Goal: Task Accomplishment & Management: Manage account settings

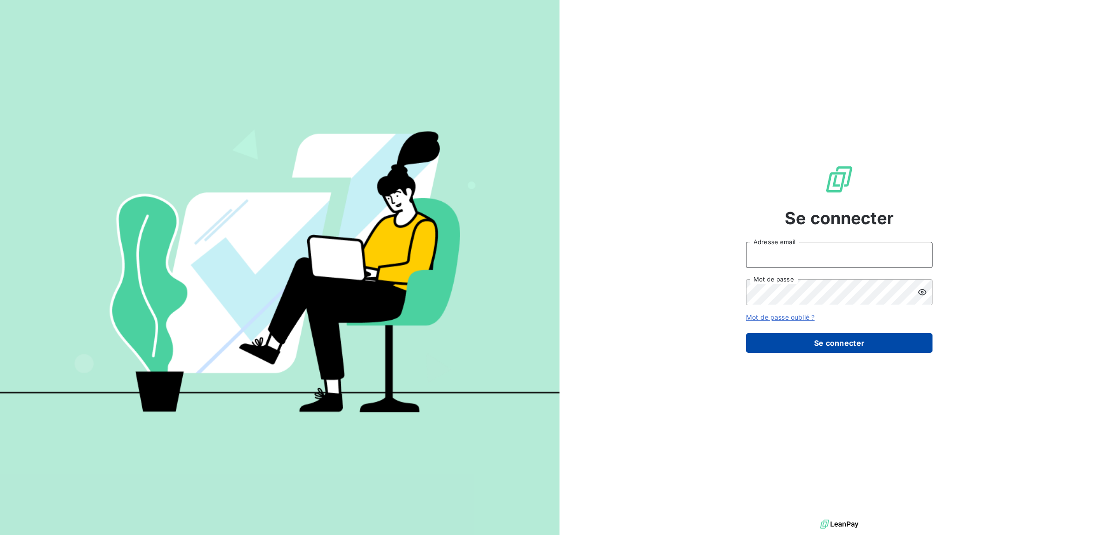
type input "[PERSON_NAME][EMAIL_ADDRESS][DOMAIN_NAME]"
click at [821, 341] on button "Se connecter" at bounding box center [839, 343] width 186 height 20
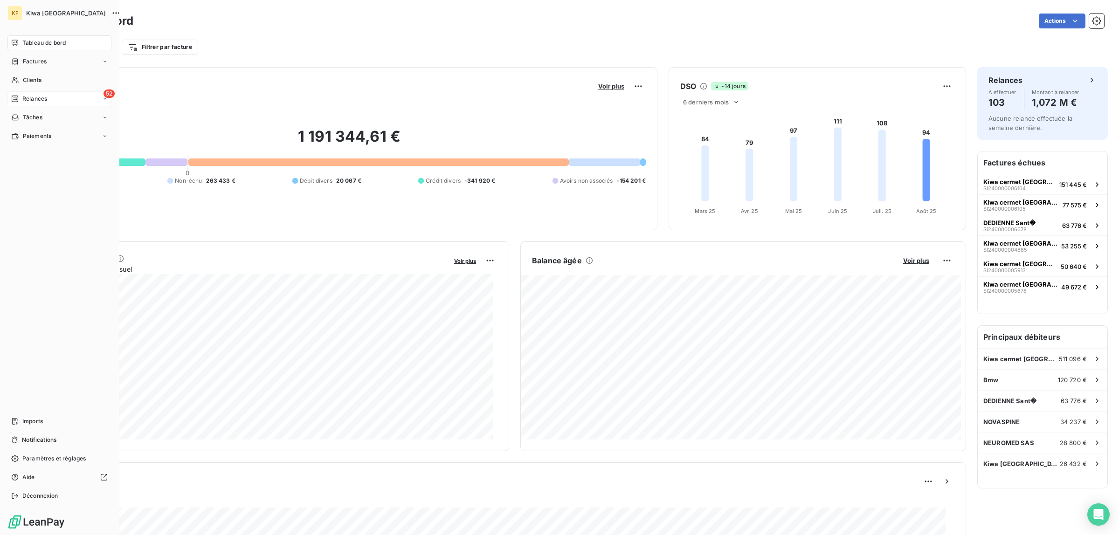
click at [49, 99] on div "52 Relances" at bounding box center [59, 98] width 104 height 15
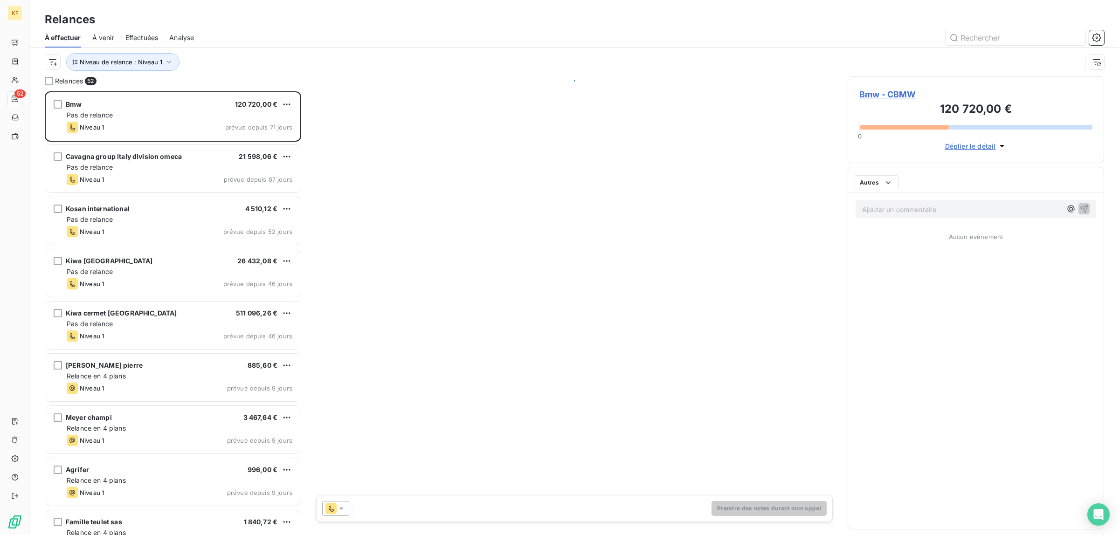
scroll to position [435, 248]
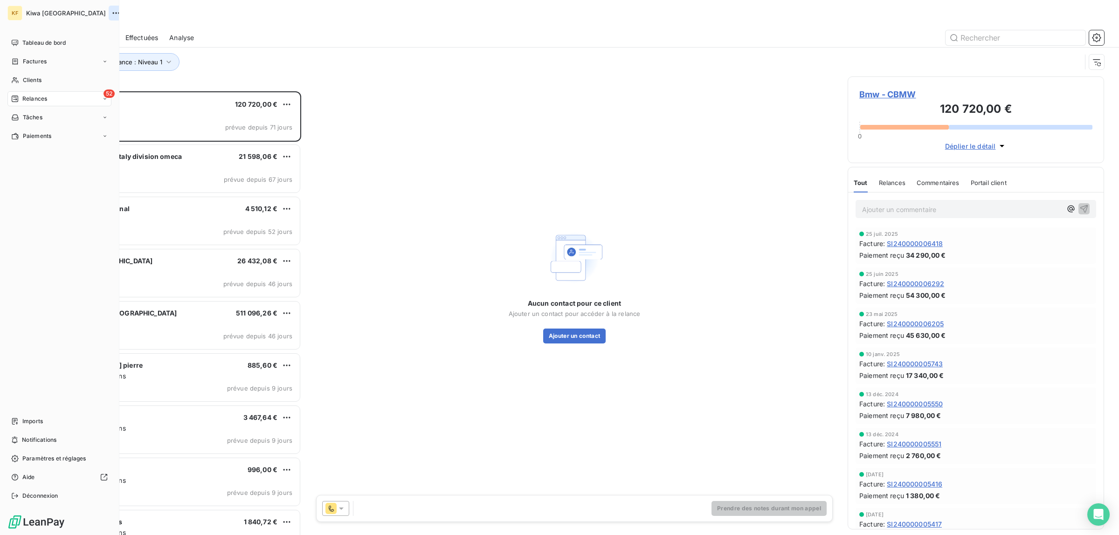
click at [111, 13] on icon "button" at bounding box center [115, 12] width 9 height 9
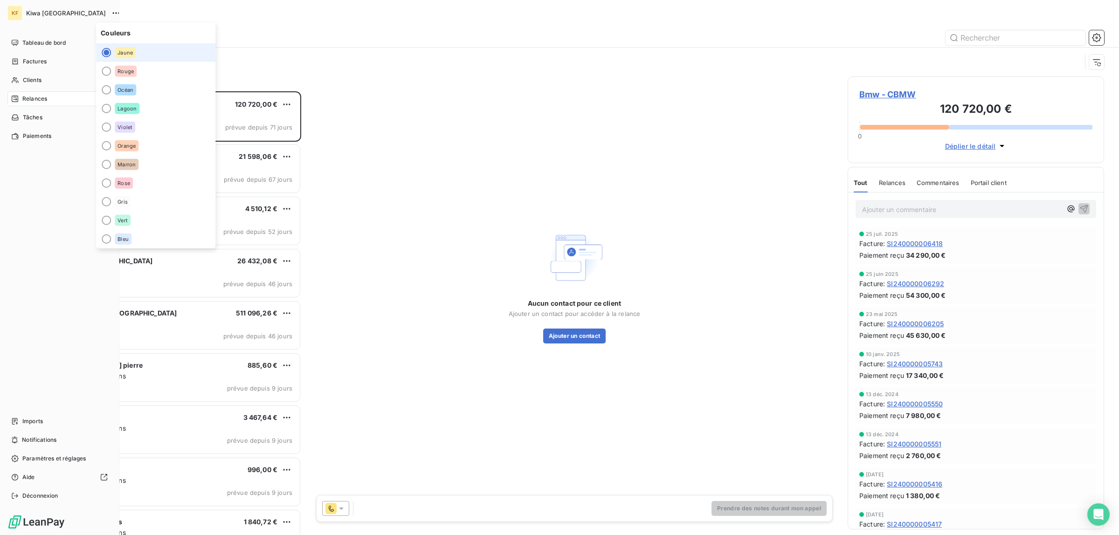
click at [51, 328] on div "Tableau de bord Factures Clients 52 Relances Tâches Paiements Imports Notificat…" at bounding box center [59, 269] width 104 height 468
click at [37, 423] on span "Imports" at bounding box center [32, 421] width 21 height 8
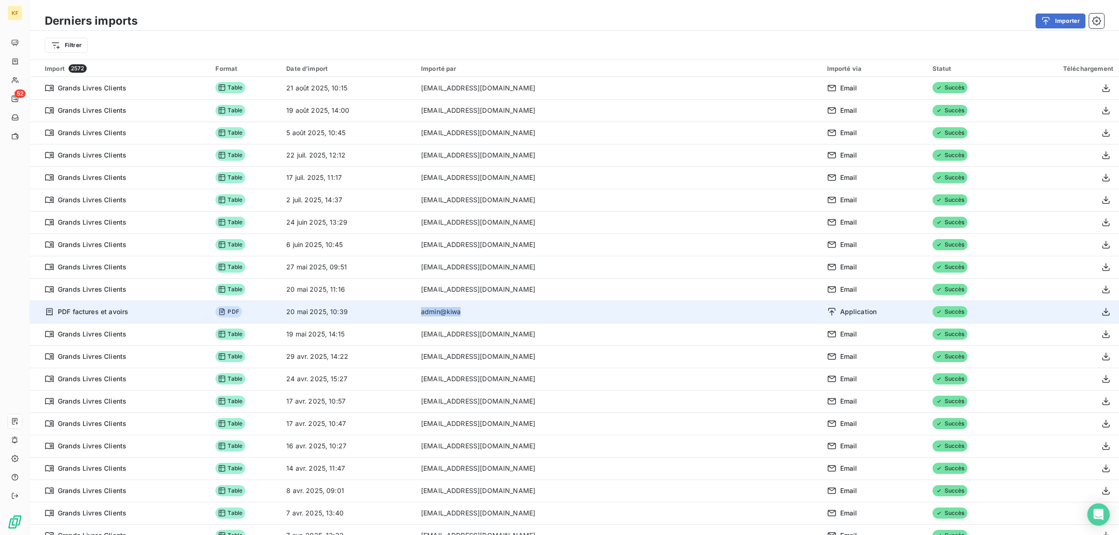
drag, startPoint x: 557, startPoint y: 314, endPoint x: 514, endPoint y: 315, distance: 43.4
click at [514, 315] on td "admin@kiwa" at bounding box center [618, 312] width 406 height 22
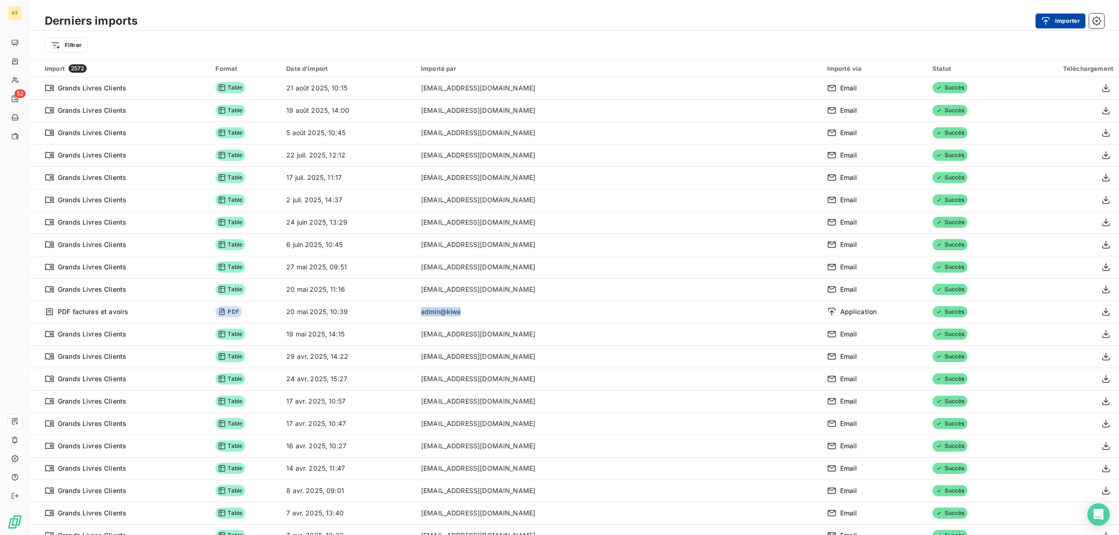
click at [1065, 16] on button "Importer" at bounding box center [1060, 21] width 50 height 15
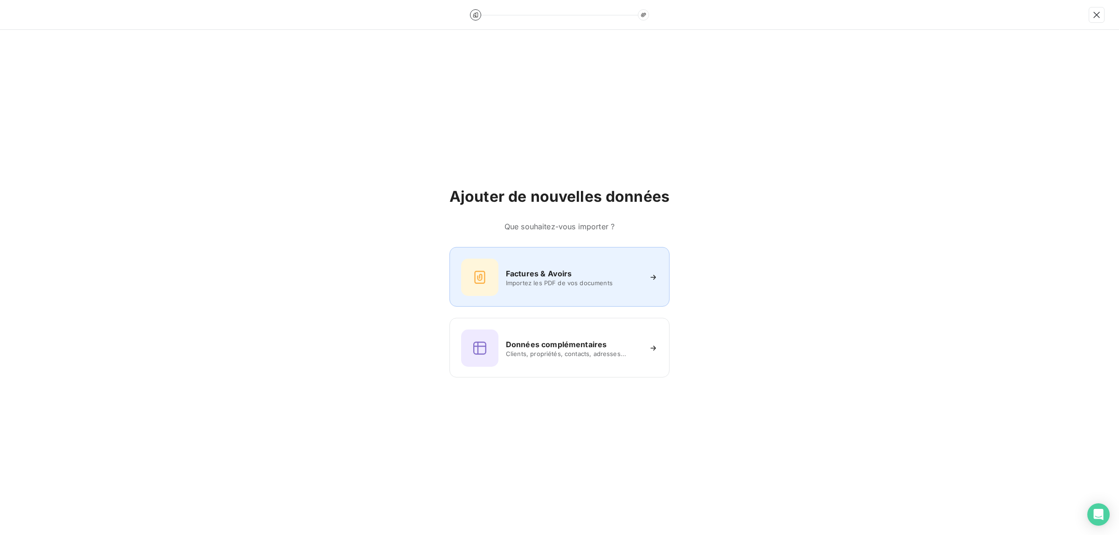
click at [602, 279] on span "Importez les PDF de vos documents" at bounding box center [573, 282] width 135 height 7
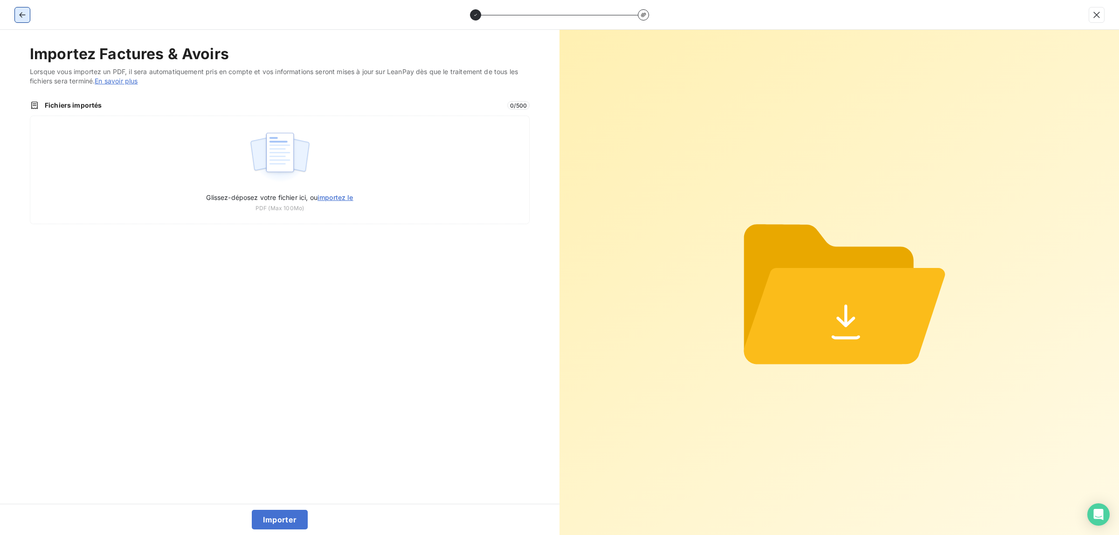
click at [20, 15] on icon "button" at bounding box center [22, 14] width 9 height 9
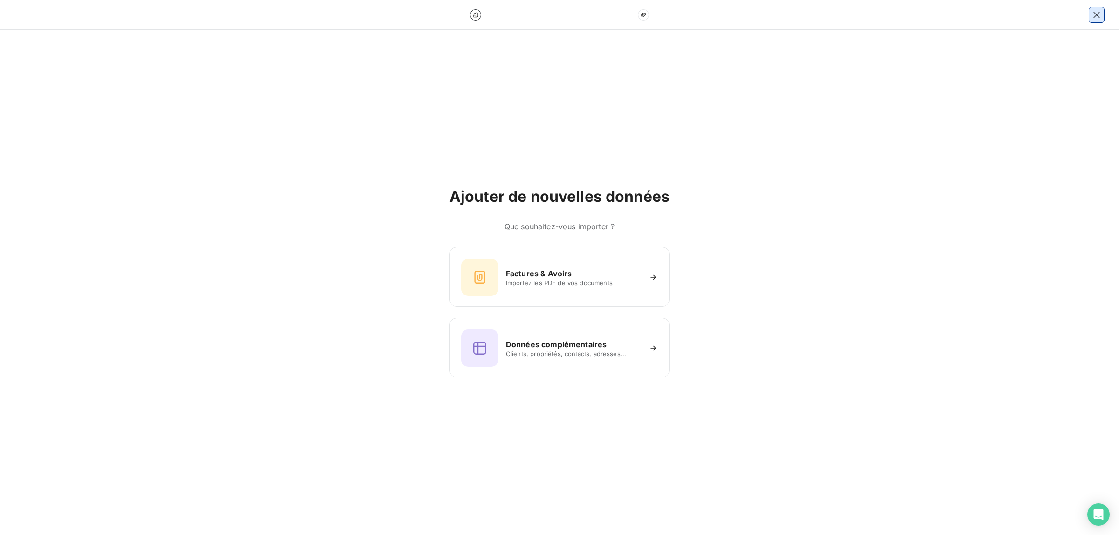
click at [1099, 15] on icon "button" at bounding box center [1096, 14] width 9 height 9
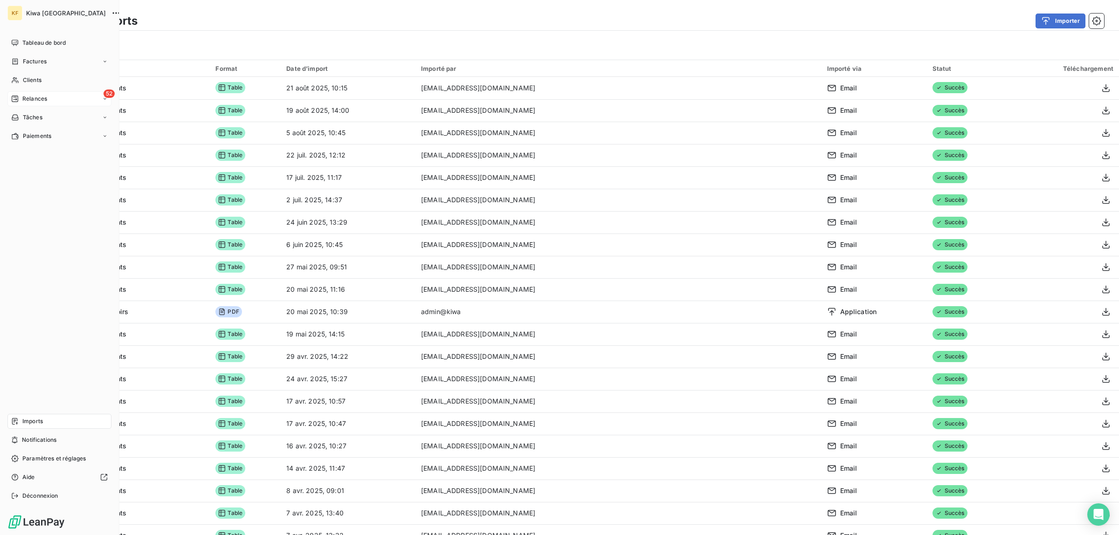
click at [32, 97] on span "Relances" at bounding box center [34, 99] width 25 height 8
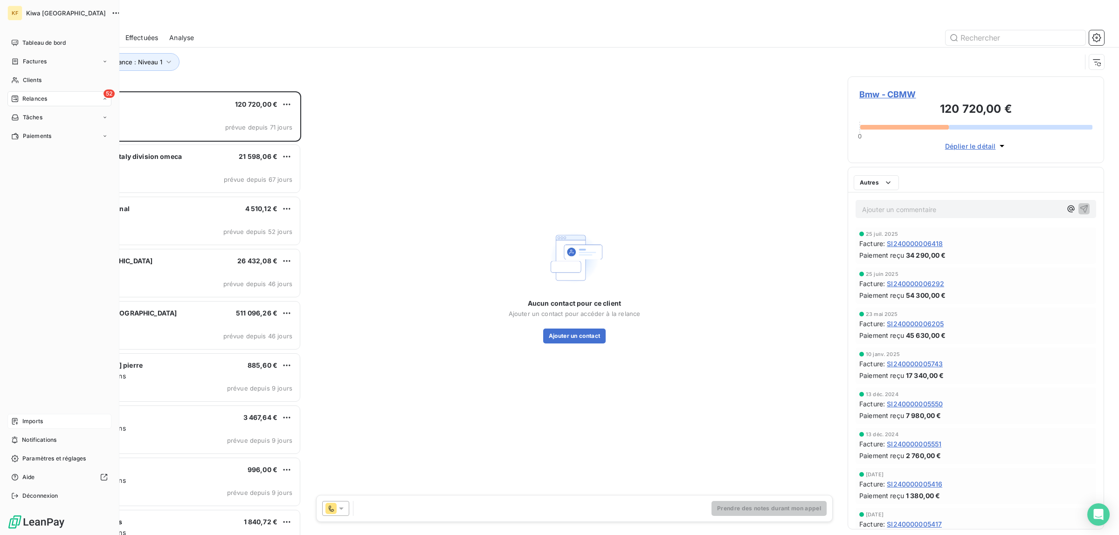
scroll to position [435, 248]
click at [47, 460] on span "Paramètres et réglages" at bounding box center [53, 458] width 63 height 8
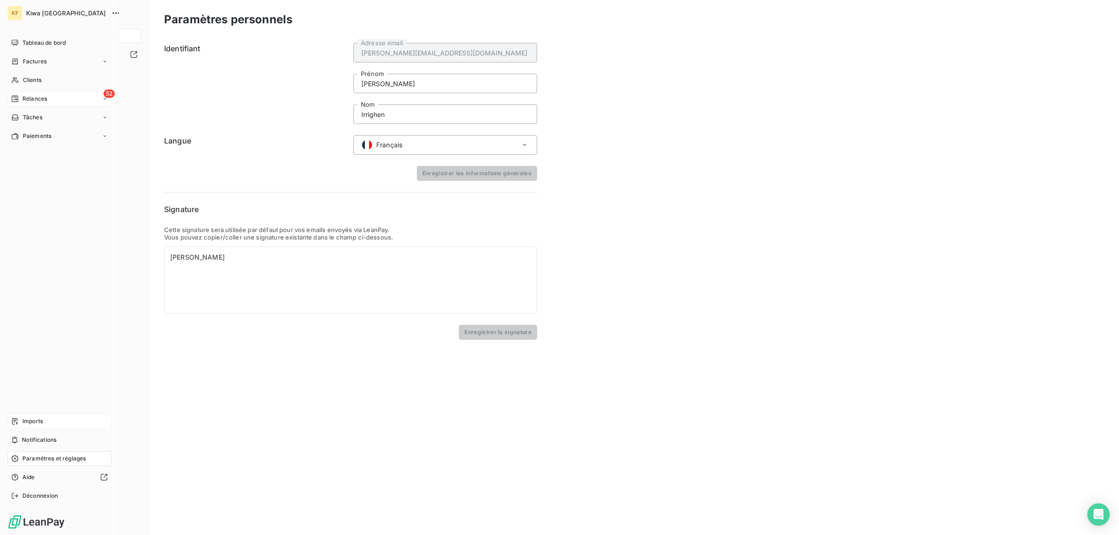
click at [108, 96] on span "52" at bounding box center [108, 93] width 11 height 8
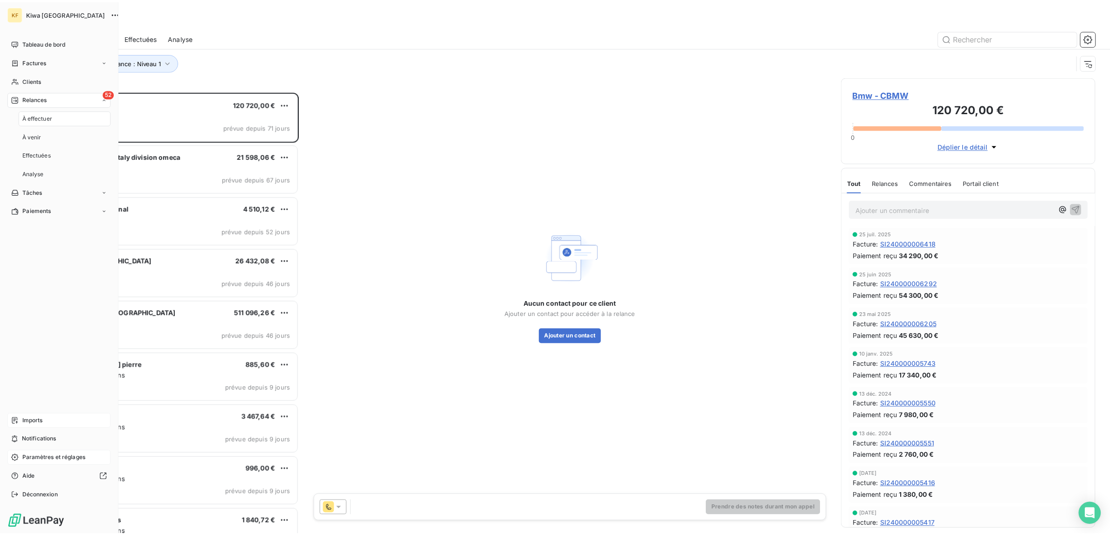
scroll to position [435, 248]
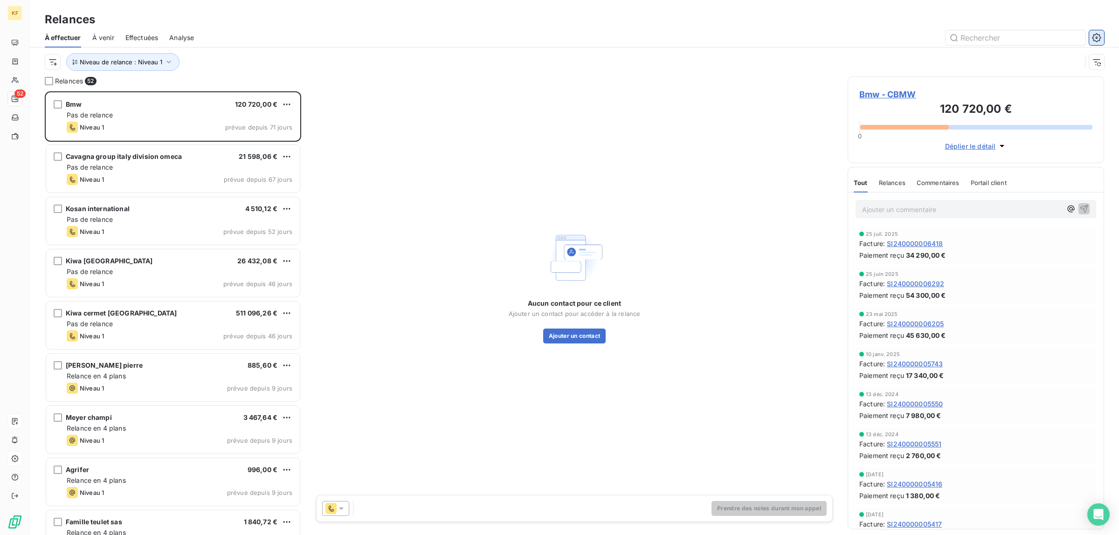
click at [1092, 33] on icon "button" at bounding box center [1096, 37] width 9 height 9
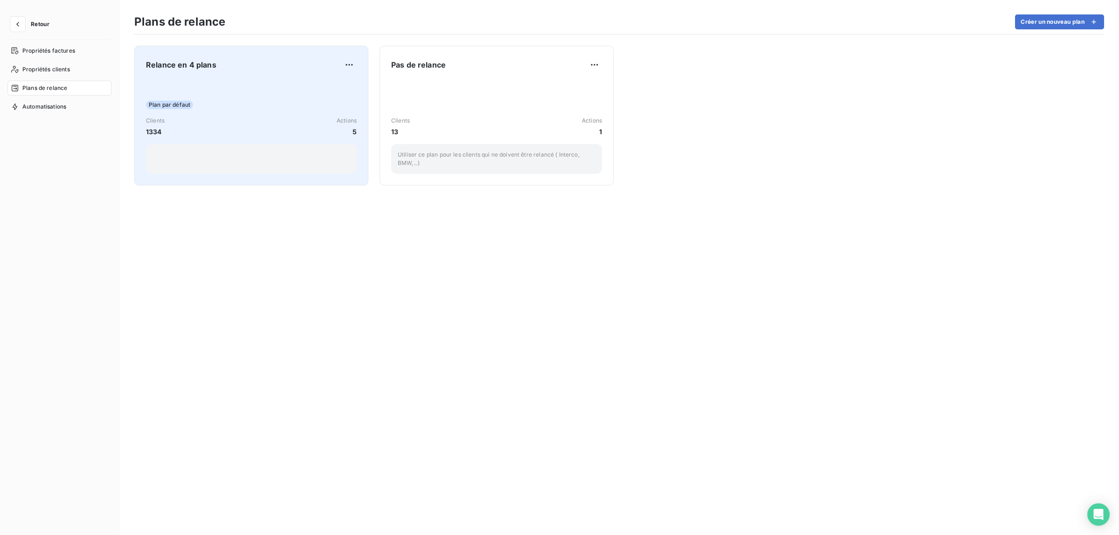
click at [249, 77] on div "Relance en 4 plans Plan par défaut Clients 1334 Actions 5" at bounding box center [251, 115] width 211 height 117
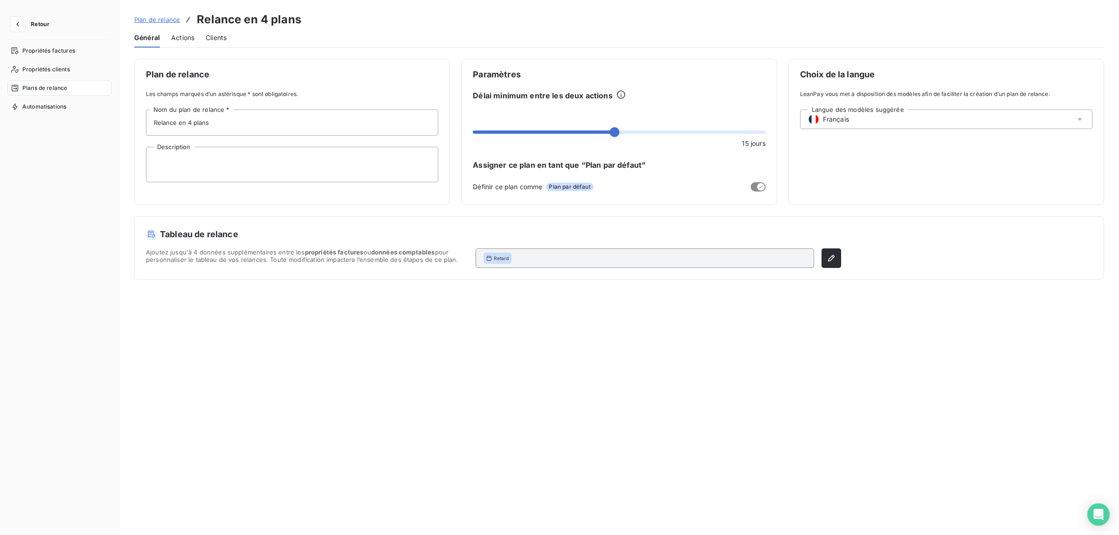
click at [179, 42] on span "Actions" at bounding box center [182, 37] width 23 height 9
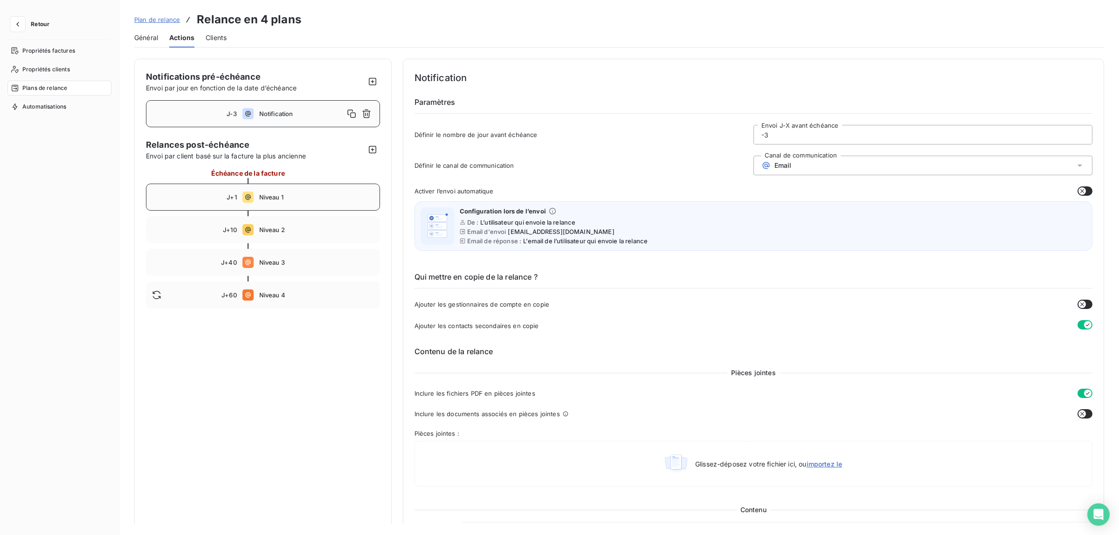
click at [291, 194] on span "Niveau 1" at bounding box center [316, 196] width 115 height 7
type input "1"
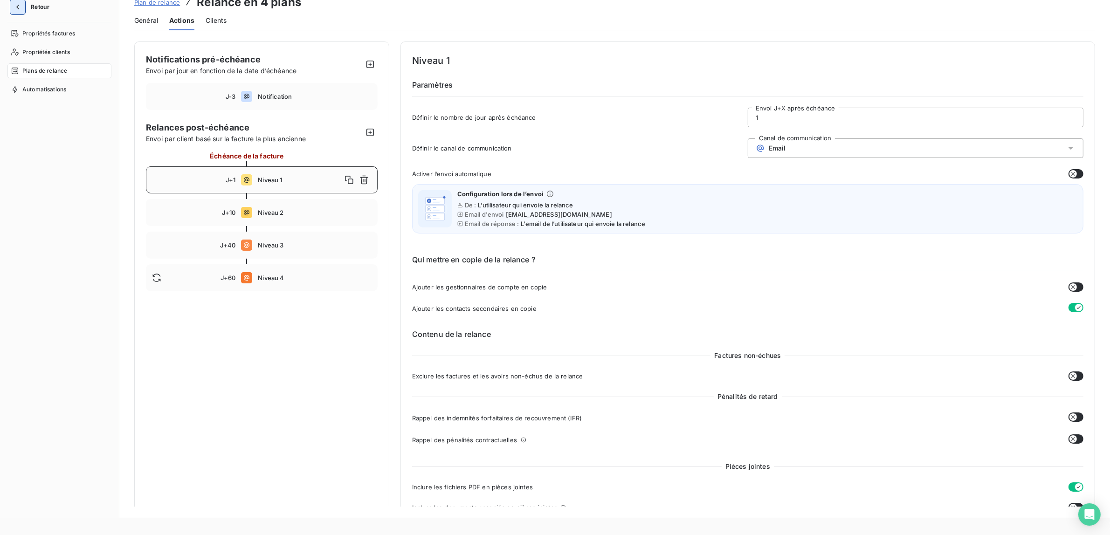
click at [21, 7] on icon "button" at bounding box center [17, 6] width 9 height 9
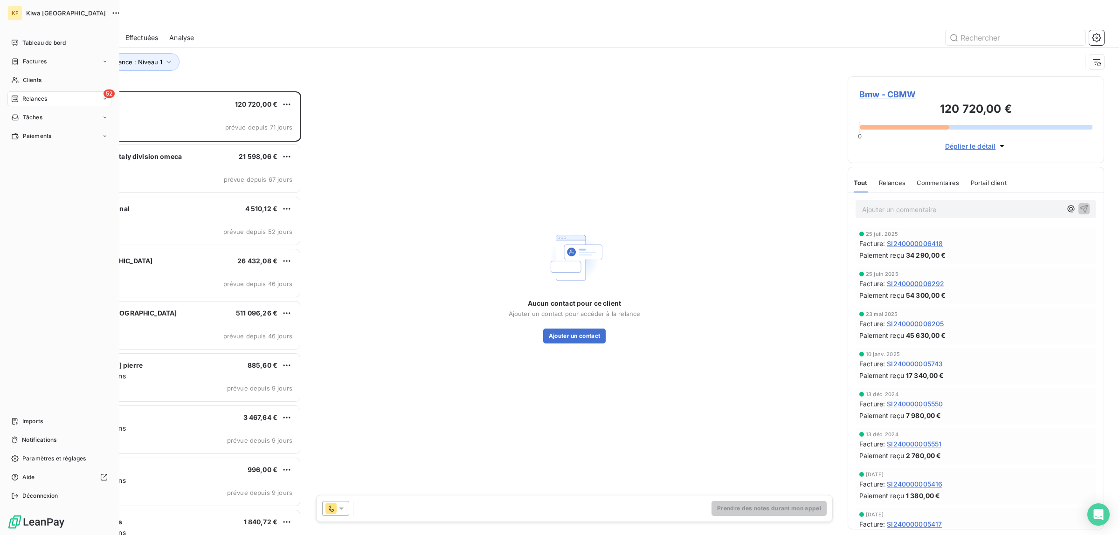
scroll to position [435, 248]
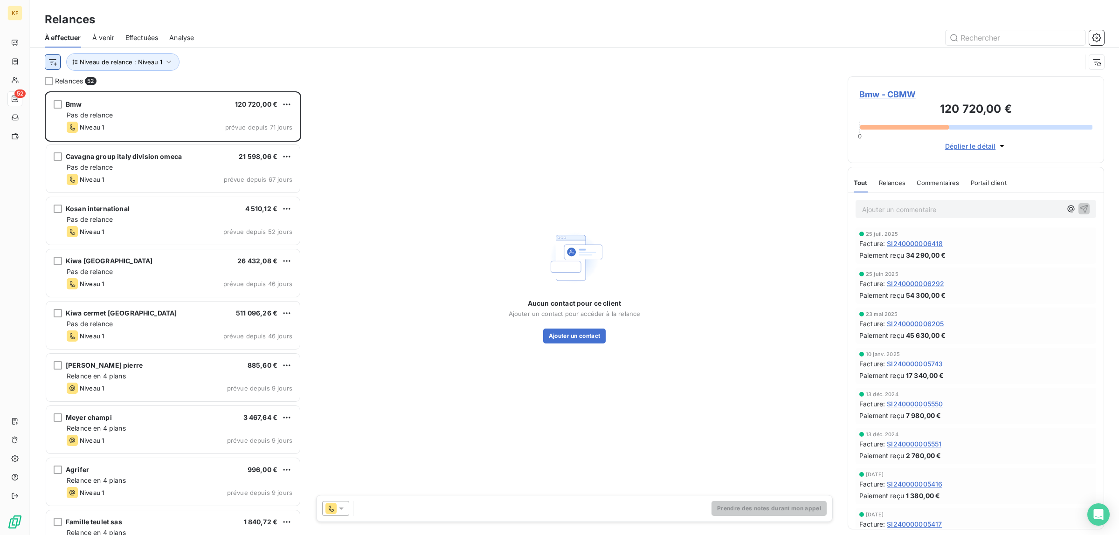
click at [53, 64] on html "KF 52 Relances À effectuer À venir Effectuées Analyse Niveau de relance : Nivea…" at bounding box center [559, 267] width 1119 height 535
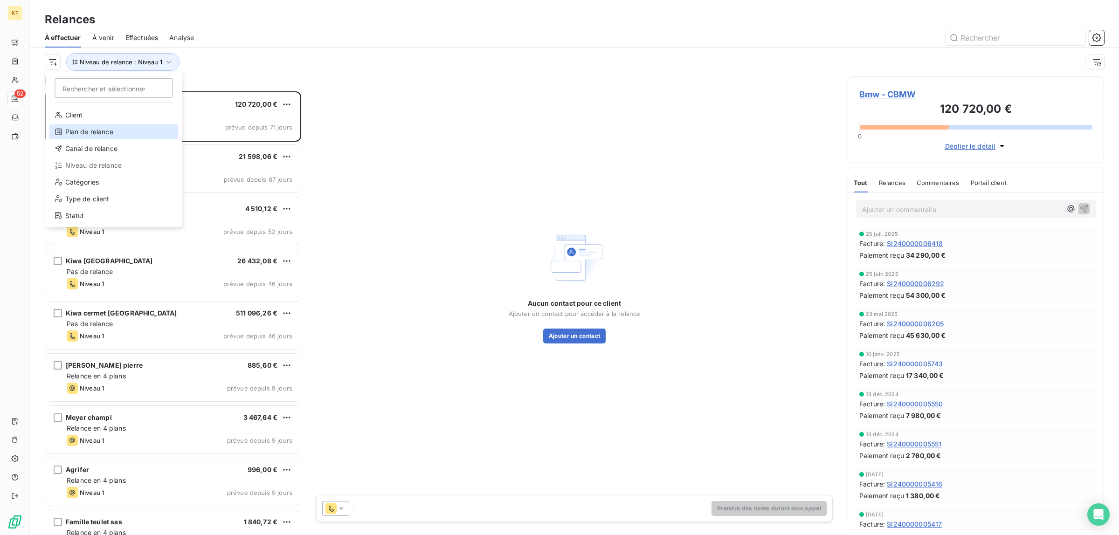
click at [119, 131] on div "Plan de relance" at bounding box center [113, 131] width 129 height 15
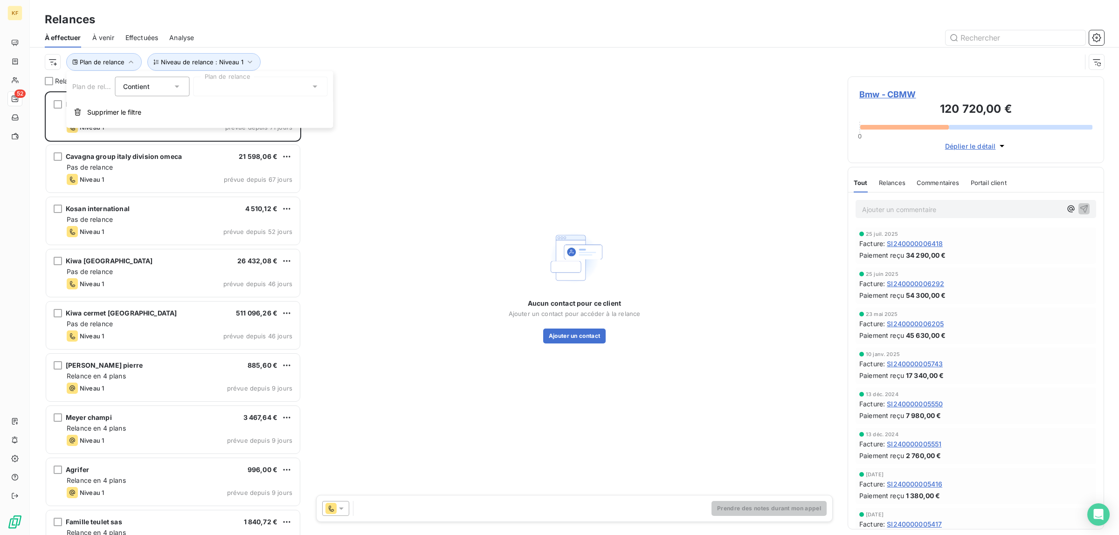
click at [177, 86] on icon at bounding box center [177, 87] width 5 height 2
click at [231, 84] on div at bounding box center [260, 87] width 134 height 20
click at [246, 107] on span "Relance en 4 plans" at bounding box center [240, 106] width 59 height 9
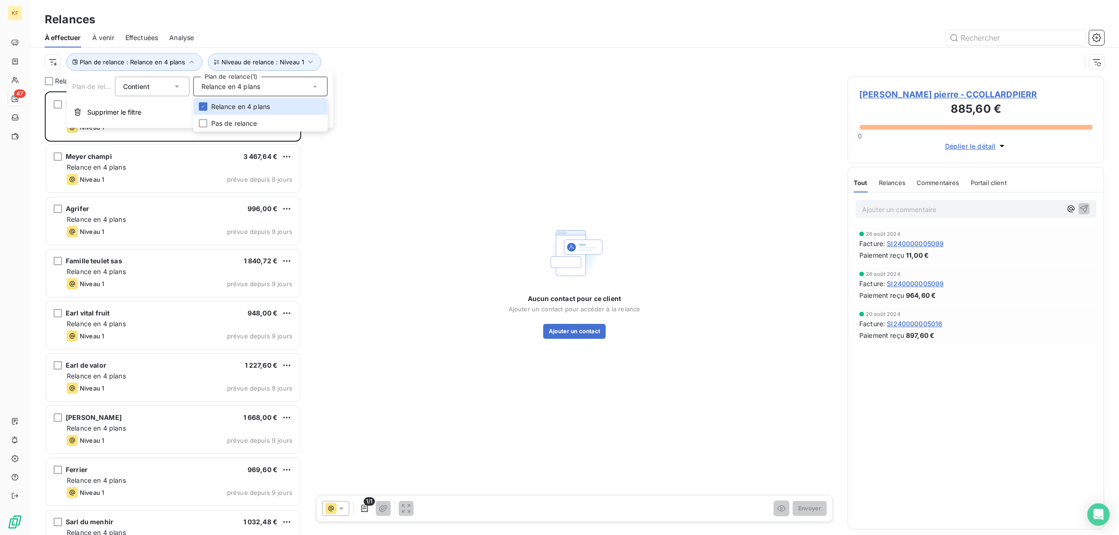
scroll to position [435, 248]
click at [434, 20] on div "Relances" at bounding box center [574, 19] width 1089 height 17
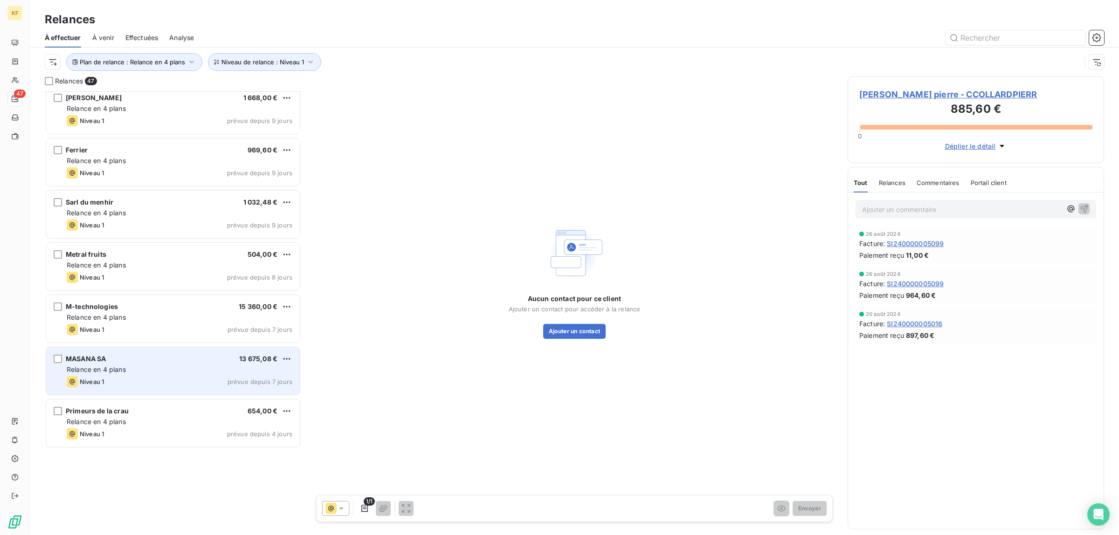
scroll to position [0, 0]
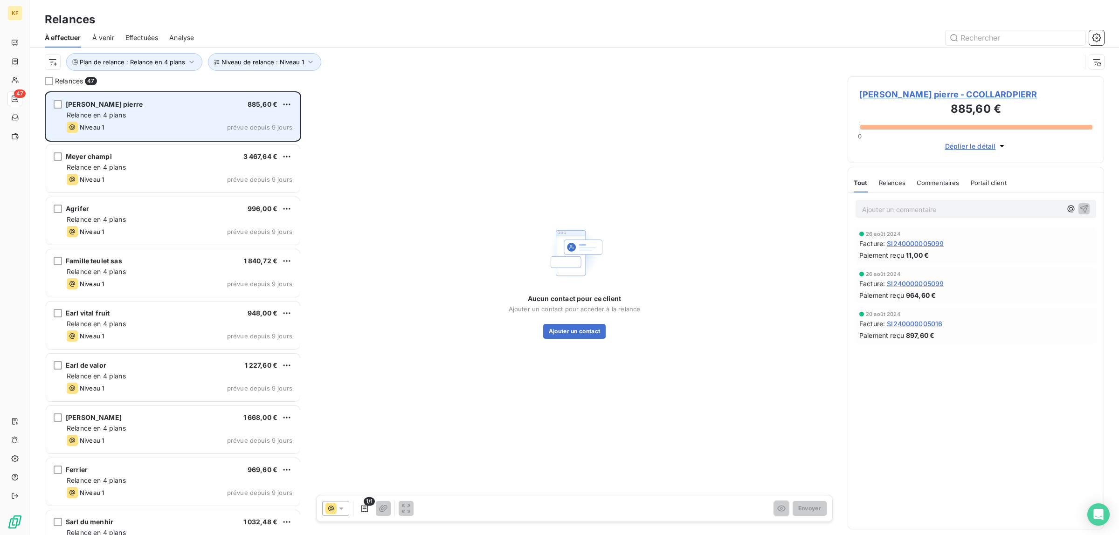
click at [182, 100] on div "[PERSON_NAME] pierre 885,60 €" at bounding box center [180, 104] width 226 height 8
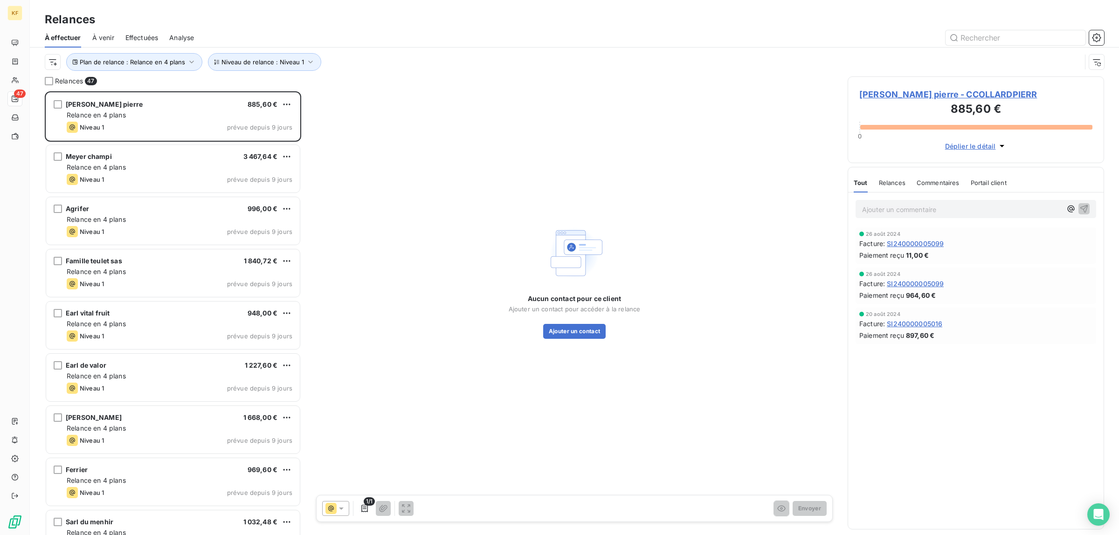
click at [938, 96] on span "[PERSON_NAME] pierre - CCOLLARDPIERR" at bounding box center [975, 94] width 233 height 13
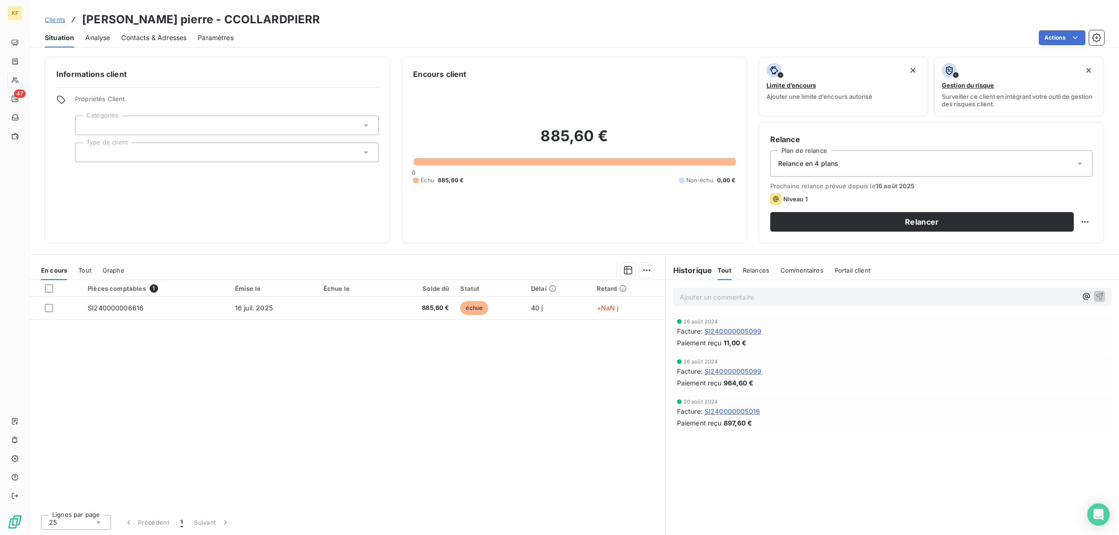
click at [137, 40] on span "Contacts & Adresses" at bounding box center [153, 37] width 65 height 9
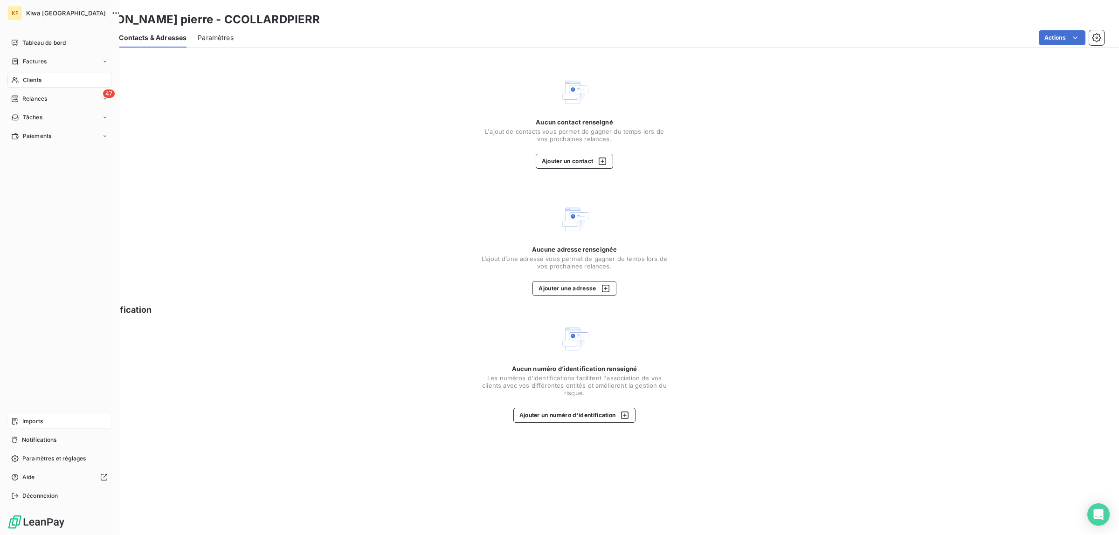
click at [38, 423] on span "Imports" at bounding box center [32, 421] width 21 height 8
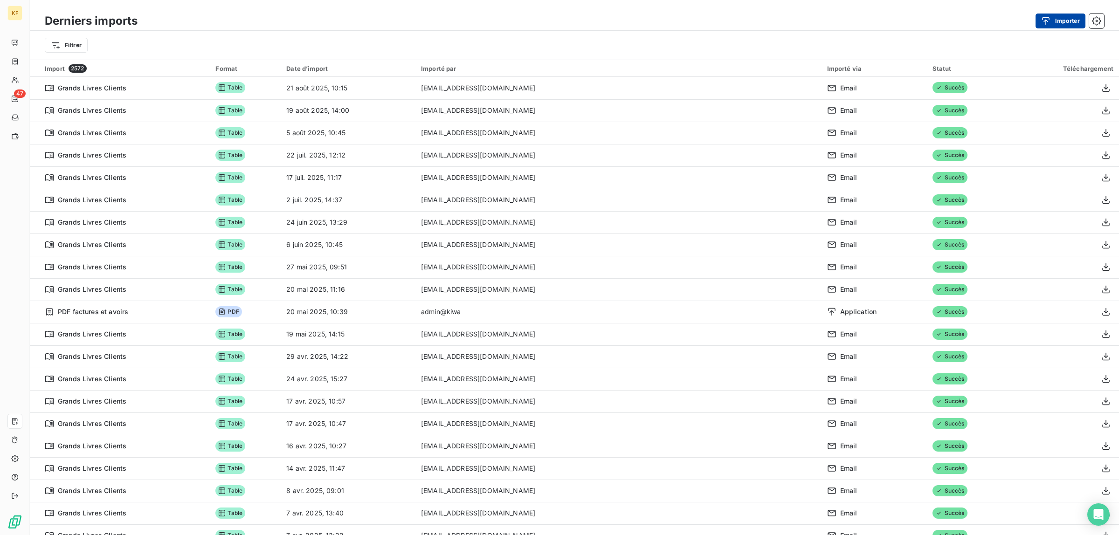
click at [1060, 20] on button "Importer" at bounding box center [1060, 21] width 50 height 15
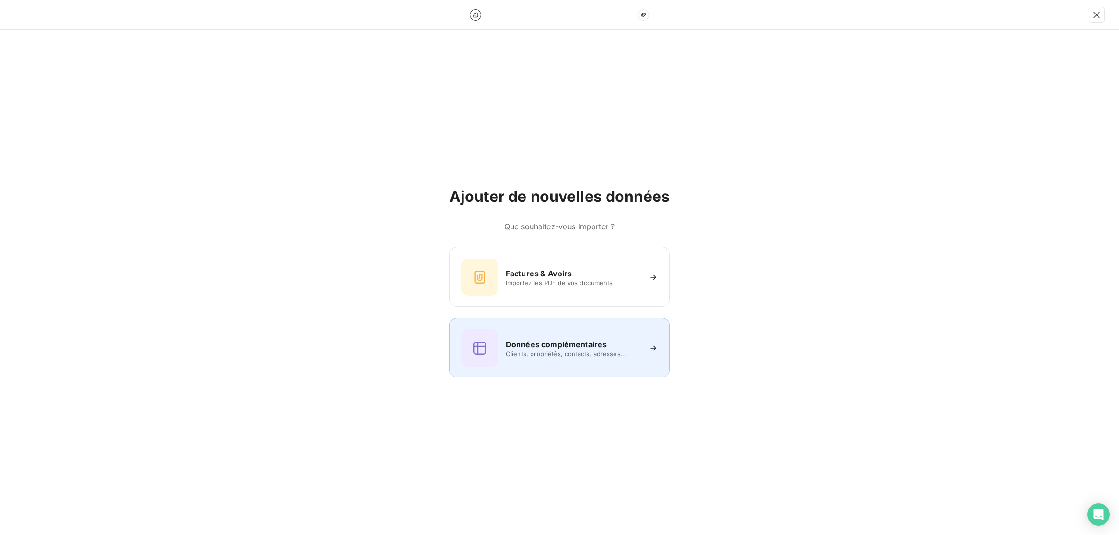
click at [609, 358] on div "Données complémentaires Clients, propriétés, contacts, adresses..." at bounding box center [559, 348] width 197 height 37
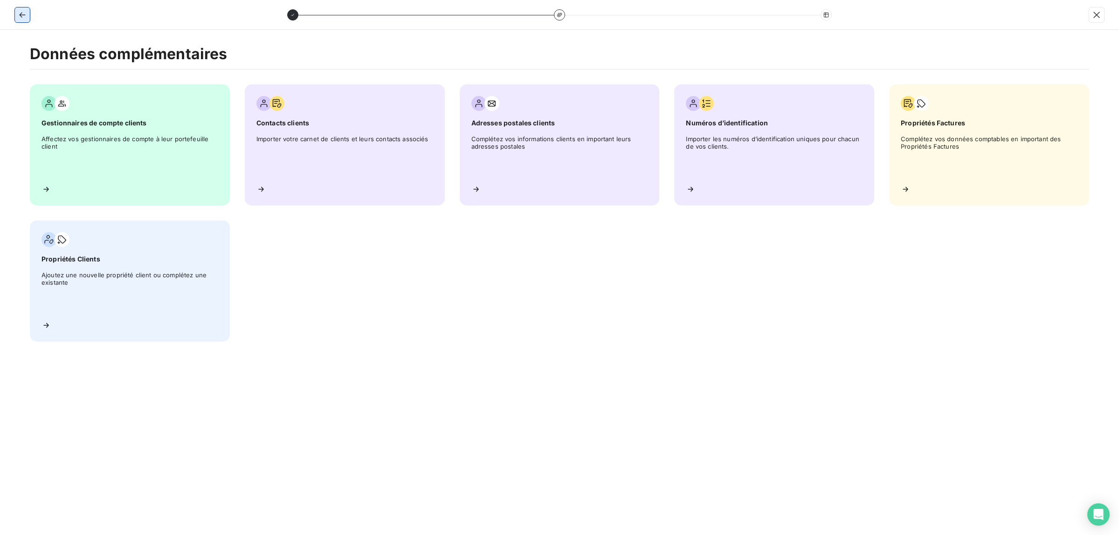
click at [20, 18] on icon "button" at bounding box center [22, 14] width 9 height 9
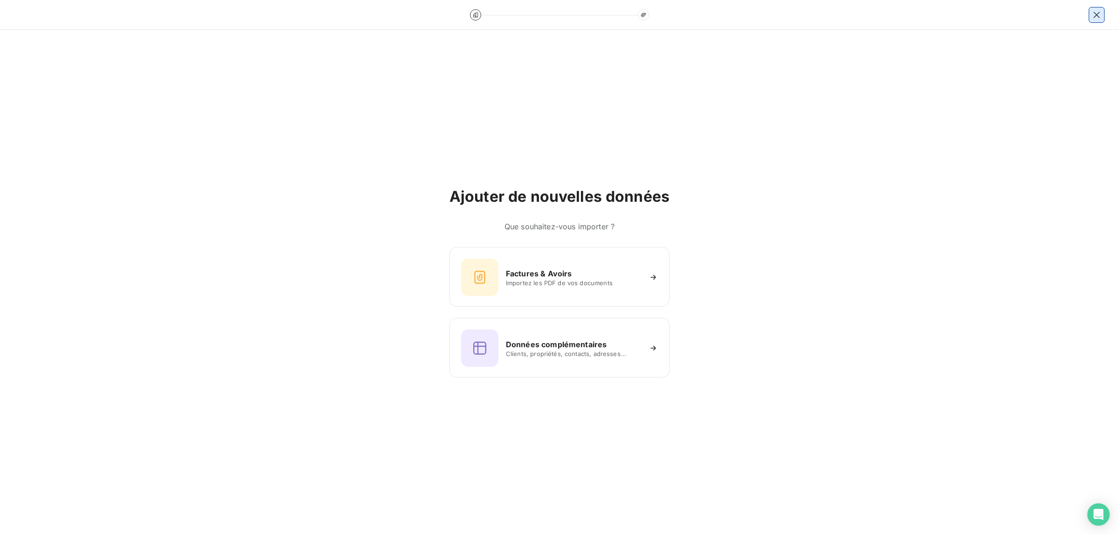
click at [1096, 12] on icon "button" at bounding box center [1096, 14] width 9 height 9
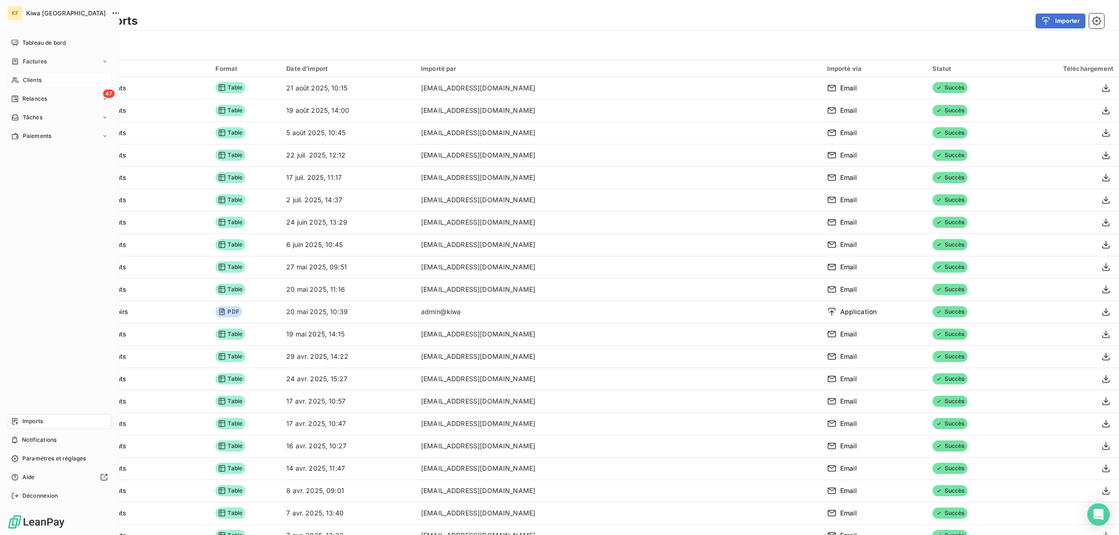
click at [40, 83] on span "Clients" at bounding box center [32, 80] width 19 height 8
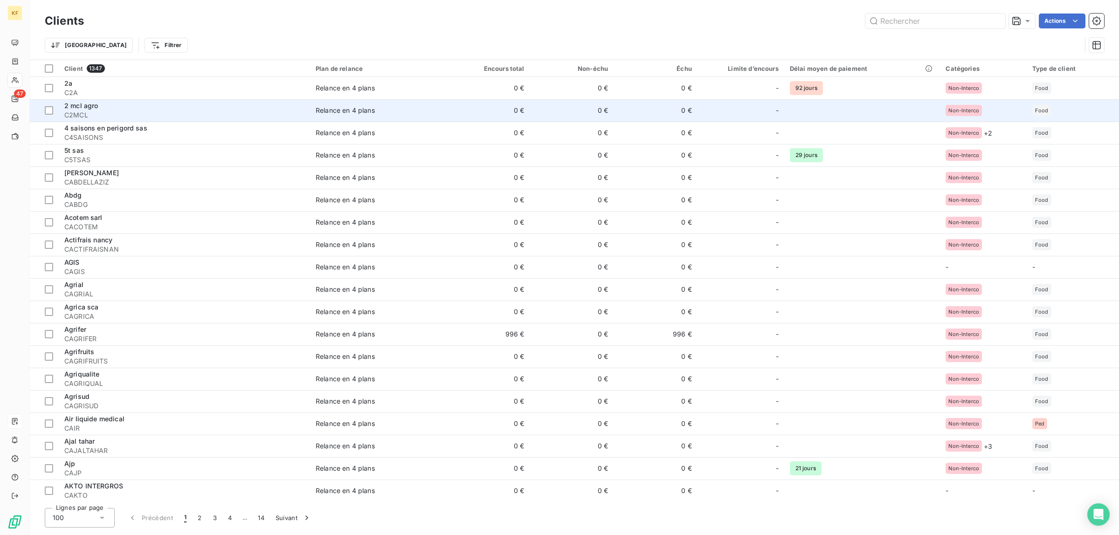
click at [80, 108] on span "2 mcl agro" at bounding box center [81, 106] width 34 height 8
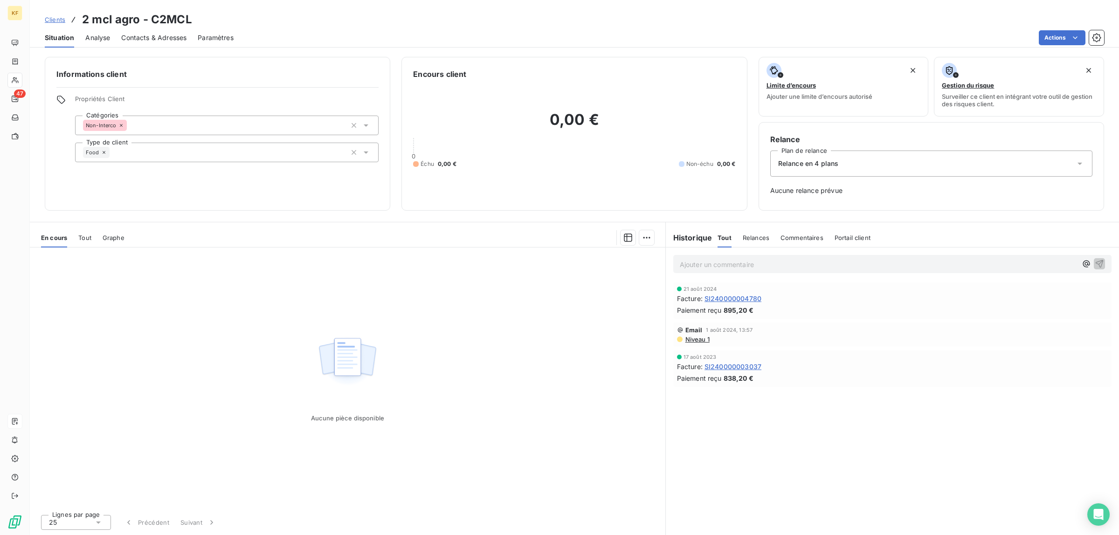
click at [157, 41] on span "Contacts & Adresses" at bounding box center [153, 37] width 65 height 9
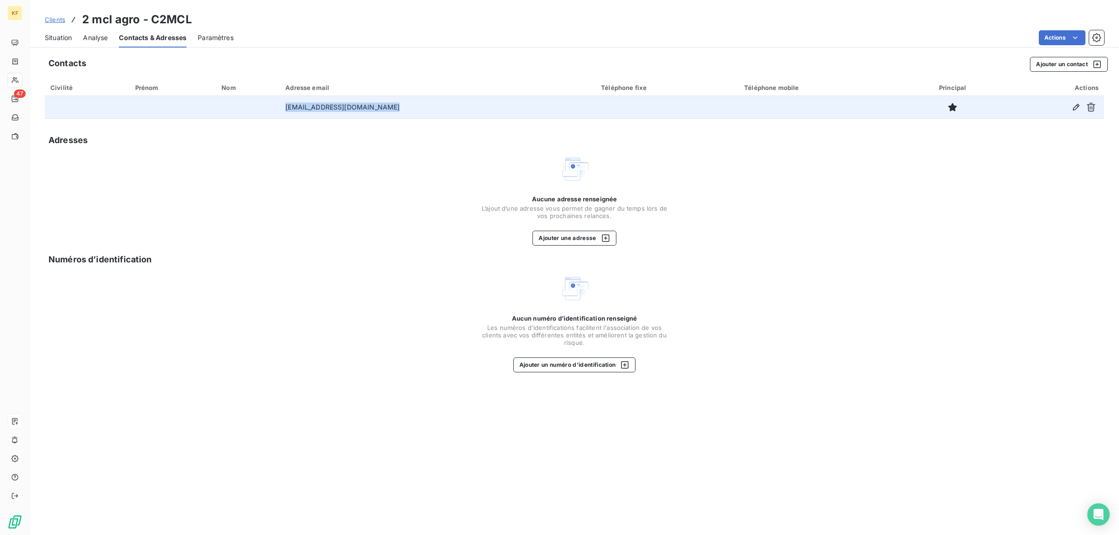
drag, startPoint x: 292, startPoint y: 108, endPoint x: 406, endPoint y: 111, distance: 114.2
click at [406, 111] on td "[EMAIL_ADDRESS][DOMAIN_NAME]" at bounding box center [438, 107] width 316 height 22
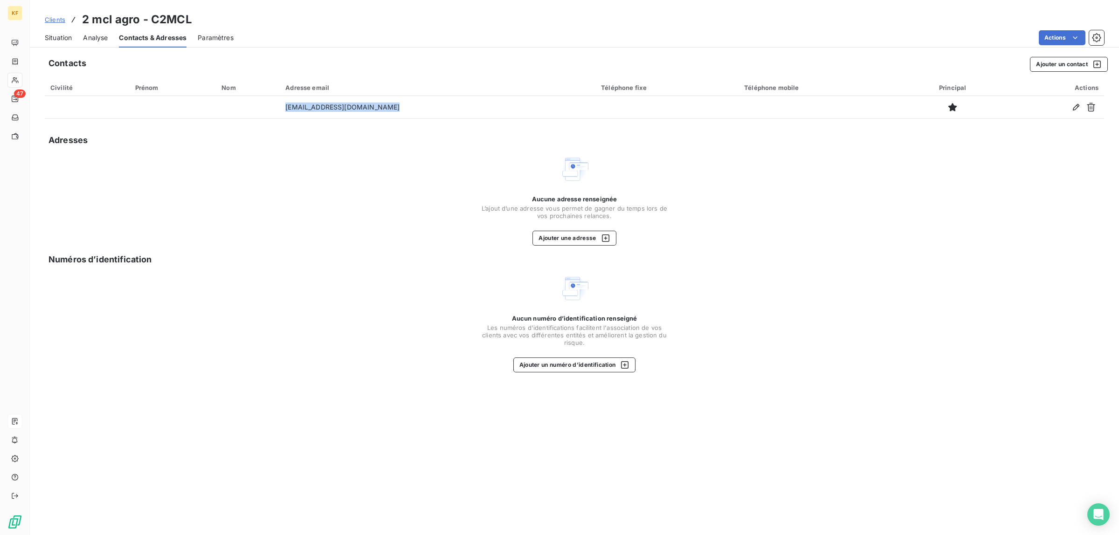
click at [56, 19] on span "Clients" at bounding box center [55, 19] width 21 height 7
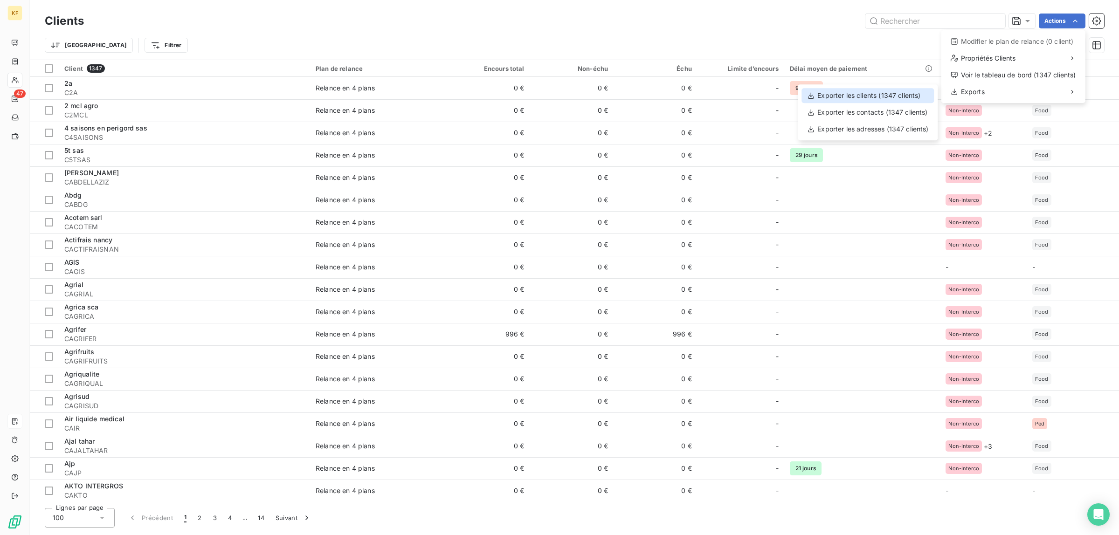
click at [893, 96] on div "Exporter les clients (1347 clients)" at bounding box center [867, 95] width 132 height 15
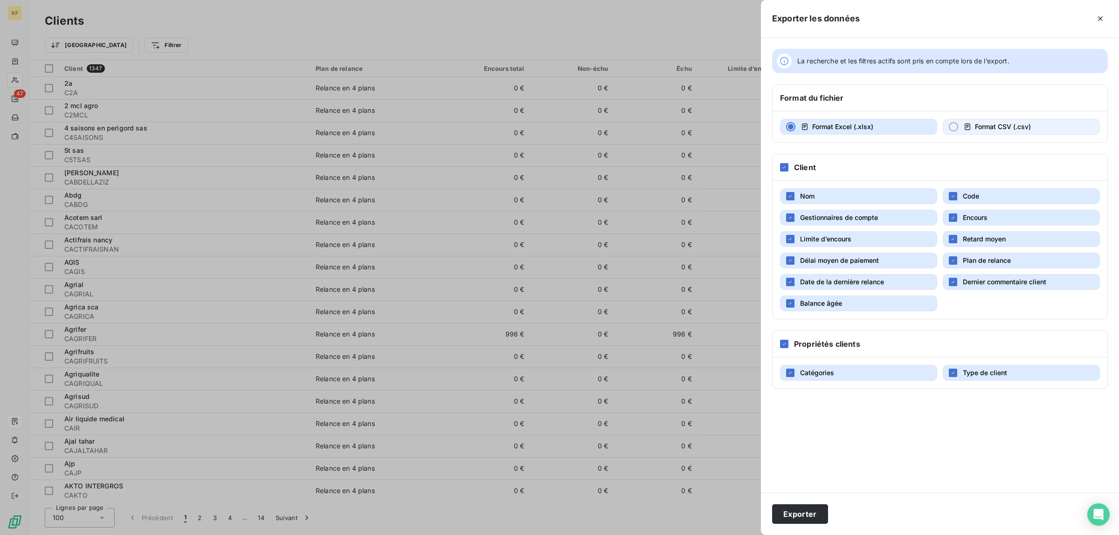
click at [1030, 122] on button "Format CSV (.csv)" at bounding box center [1020, 127] width 157 height 16
click at [881, 126] on button "Format Excel (.xlsx)" at bounding box center [858, 127] width 157 height 16
click at [1105, 19] on icon "button" at bounding box center [1099, 18] width 9 height 9
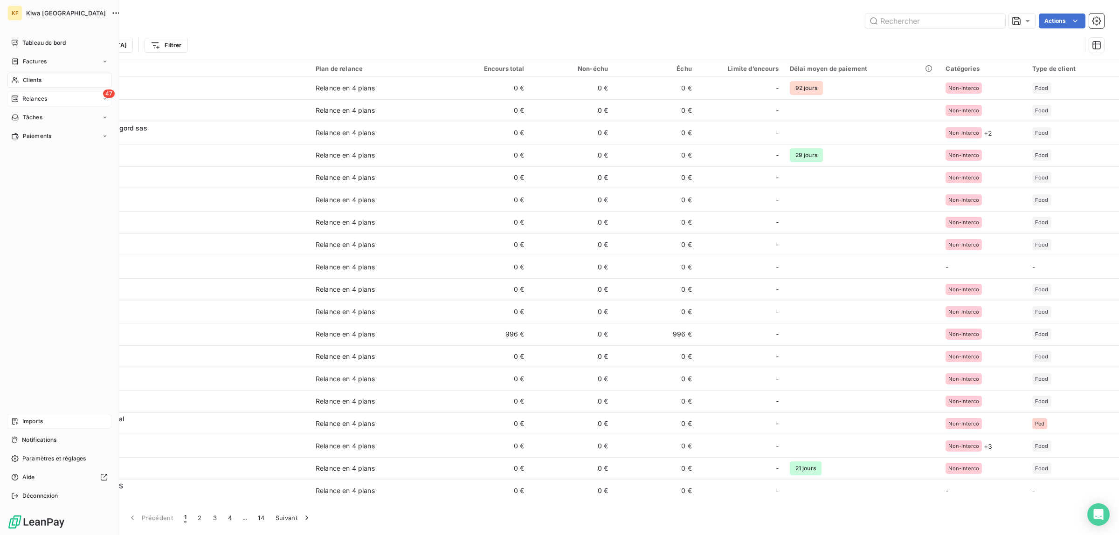
click at [18, 102] on icon at bounding box center [14, 98] width 7 height 7
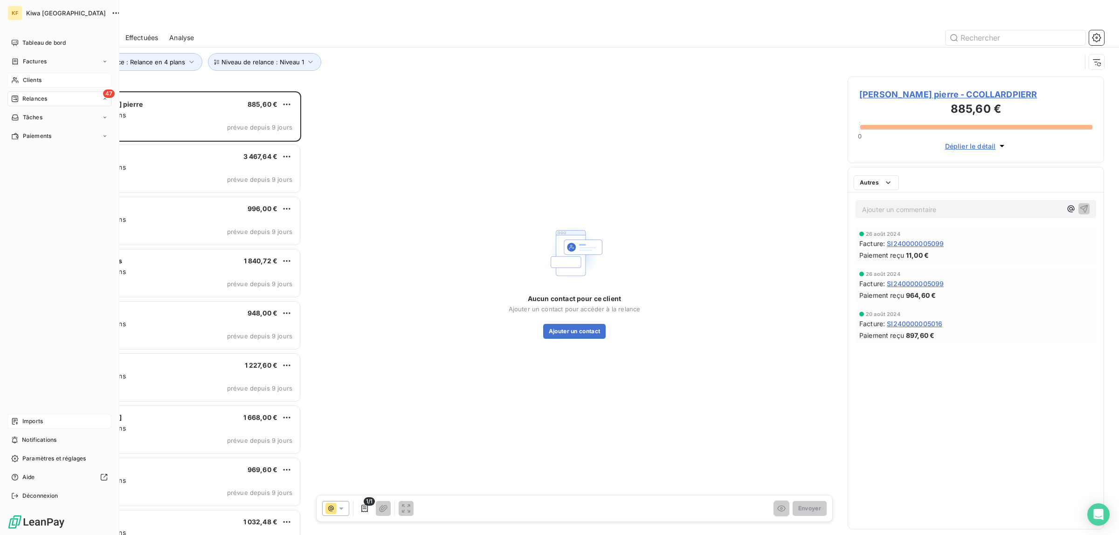
scroll to position [435, 248]
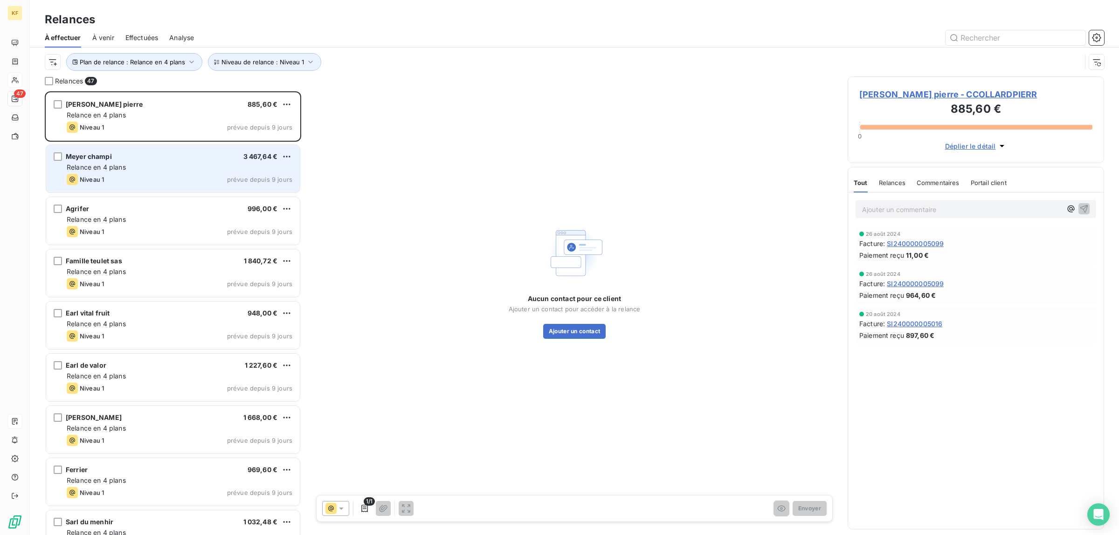
click at [174, 182] on div "Niveau 1 prévue depuis 9 jours" at bounding box center [180, 179] width 226 height 11
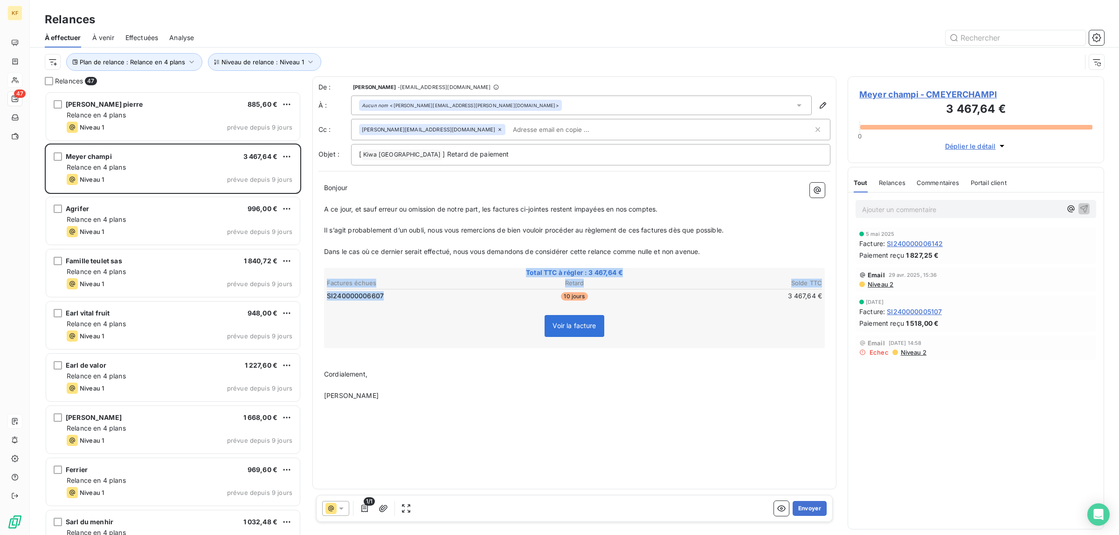
drag, startPoint x: 385, startPoint y: 297, endPoint x: 322, endPoint y: 303, distance: 63.6
click at [322, 303] on div "Bonjour ﻿ ﻿ ﻿ ﻿ A ce jour, et sauf erreur ou omission de notre part, les factur…" at bounding box center [574, 297] width 512 height 241
click at [576, 322] on span "Voir la facture" at bounding box center [573, 326] width 43 height 8
click at [583, 329] on span "Voir la facture" at bounding box center [573, 325] width 59 height 21
click at [647, 369] on p "Cordialement," at bounding box center [574, 374] width 501 height 11
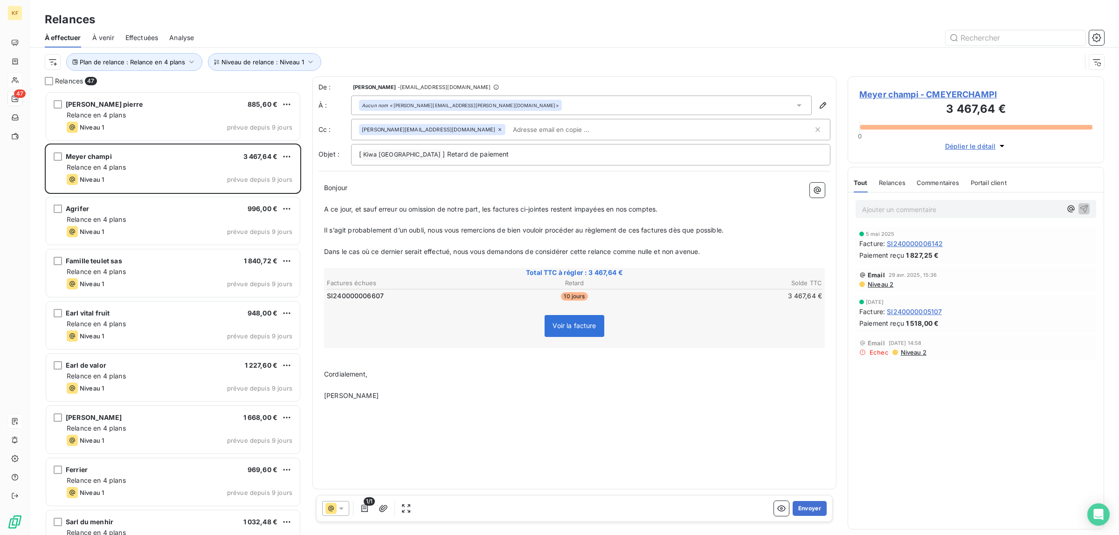
click at [576, 322] on span "Voir la facture" at bounding box center [573, 326] width 43 height 8
click at [604, 380] on p "﻿" at bounding box center [574, 385] width 501 height 11
click at [367, 509] on icon "button" at bounding box center [364, 508] width 7 height 7
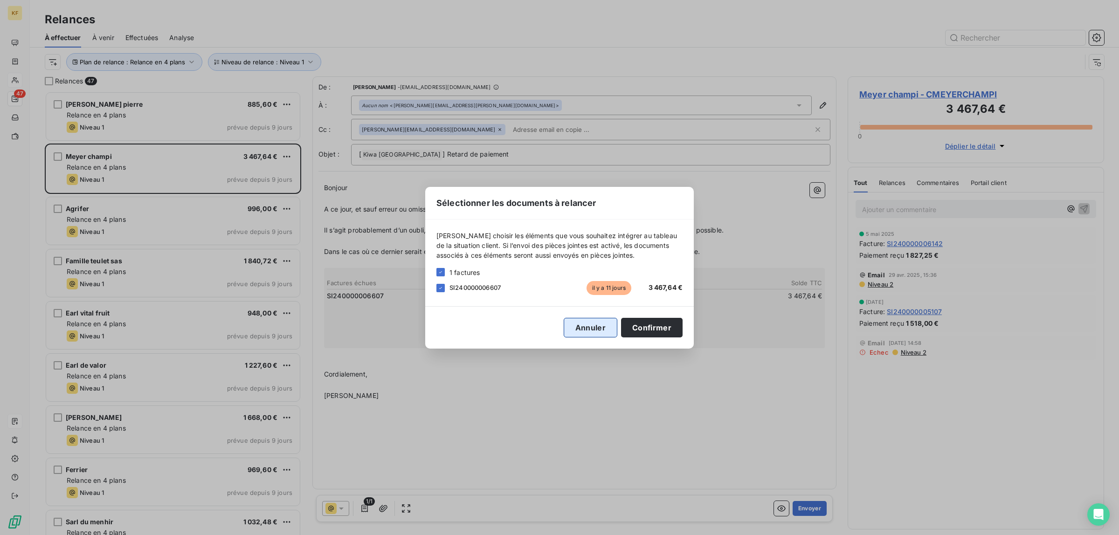
click at [586, 329] on button "Annuler" at bounding box center [591, 328] width 54 height 20
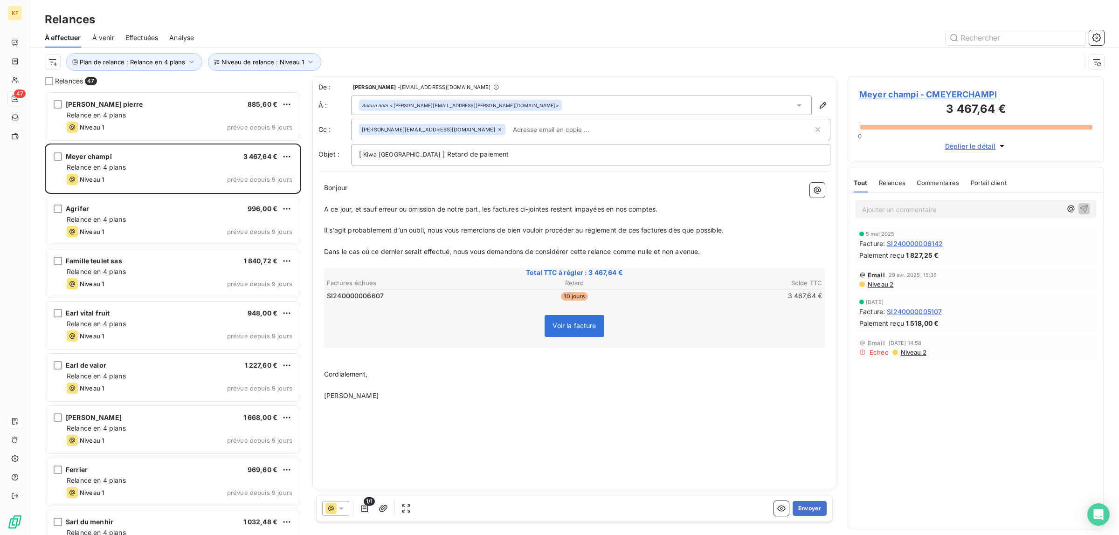
click at [886, 187] on div "Relances" at bounding box center [892, 183] width 27 height 20
click at [956, 179] on span "Commentaires" at bounding box center [938, 182] width 43 height 7
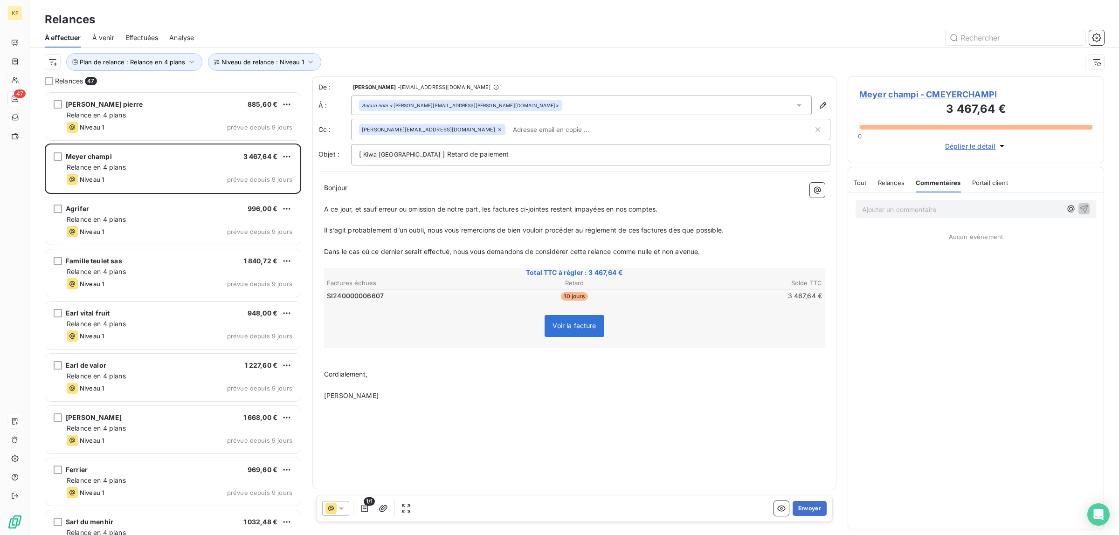
click at [984, 182] on span "Portail client" at bounding box center [990, 182] width 36 height 7
drag, startPoint x: 387, startPoint y: 294, endPoint x: 326, endPoint y: 297, distance: 60.7
click at [326, 297] on td "SI240000006607" at bounding box center [408, 296] width 165 height 10
click at [716, 429] on div "De : [PERSON_NAME] - [EMAIL_ADDRESS][DOMAIN_NAME] À : Aucun nom <[PERSON_NAME][…" at bounding box center [574, 282] width 524 height 413
click at [777, 513] on icon "button" at bounding box center [781, 508] width 9 height 9
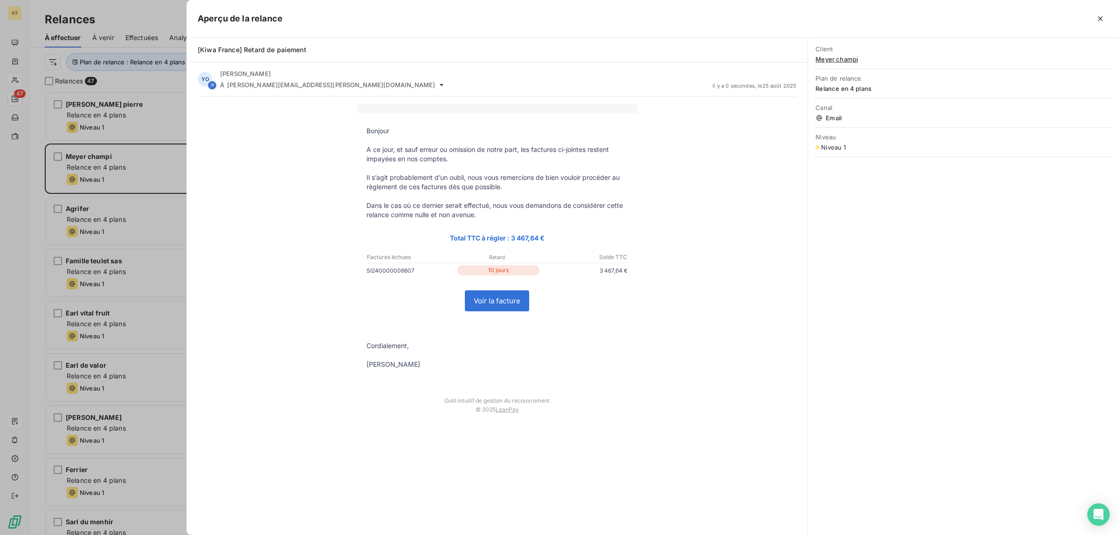
click at [503, 304] on link "Voir la facture" at bounding box center [496, 301] width 63 height 20
click at [1101, 19] on icon "button" at bounding box center [1099, 18] width 9 height 9
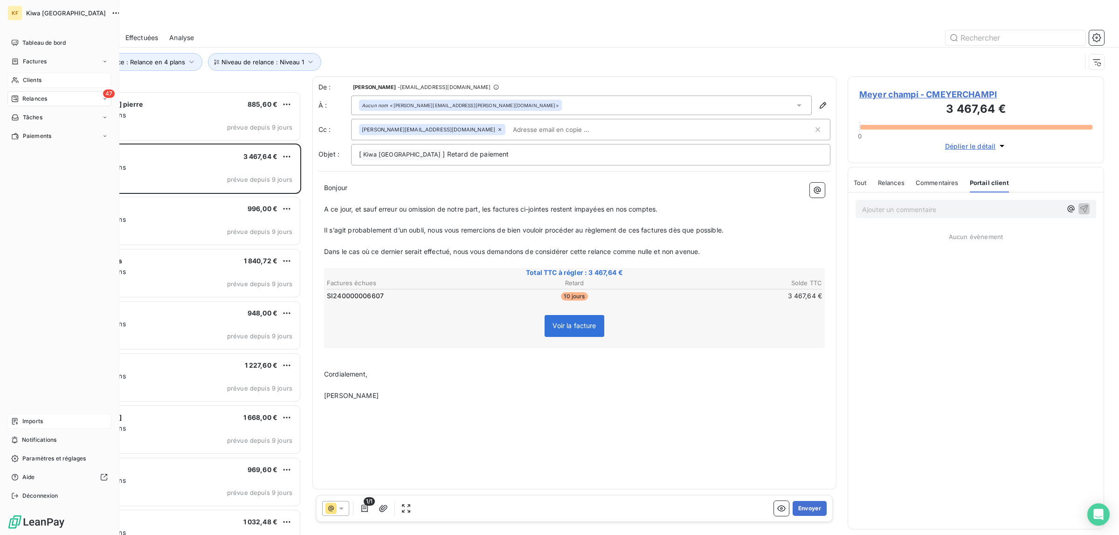
click at [18, 82] on icon at bounding box center [15, 80] width 7 height 6
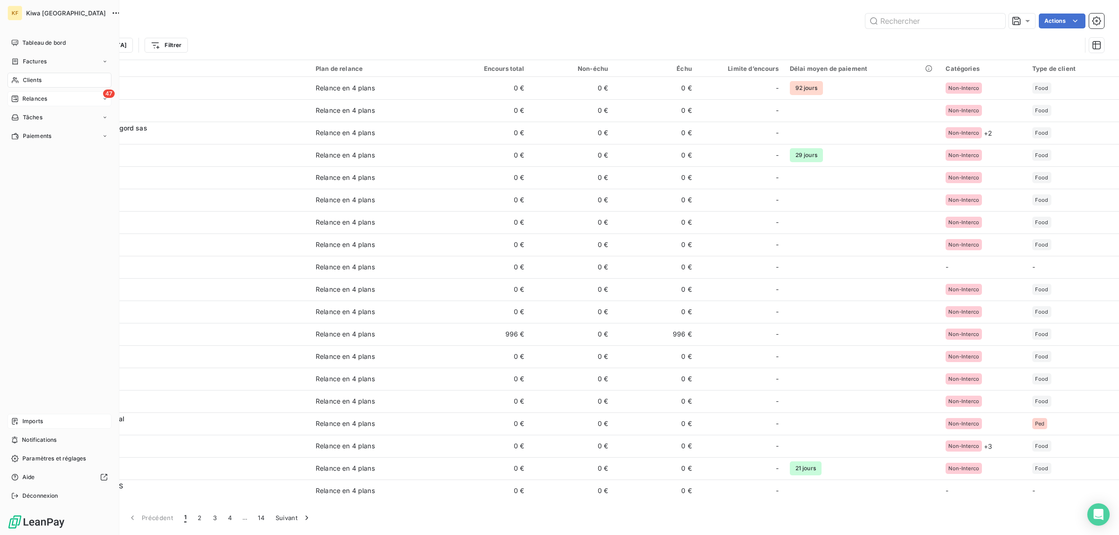
click at [47, 93] on div "47 Relances" at bounding box center [59, 98] width 104 height 15
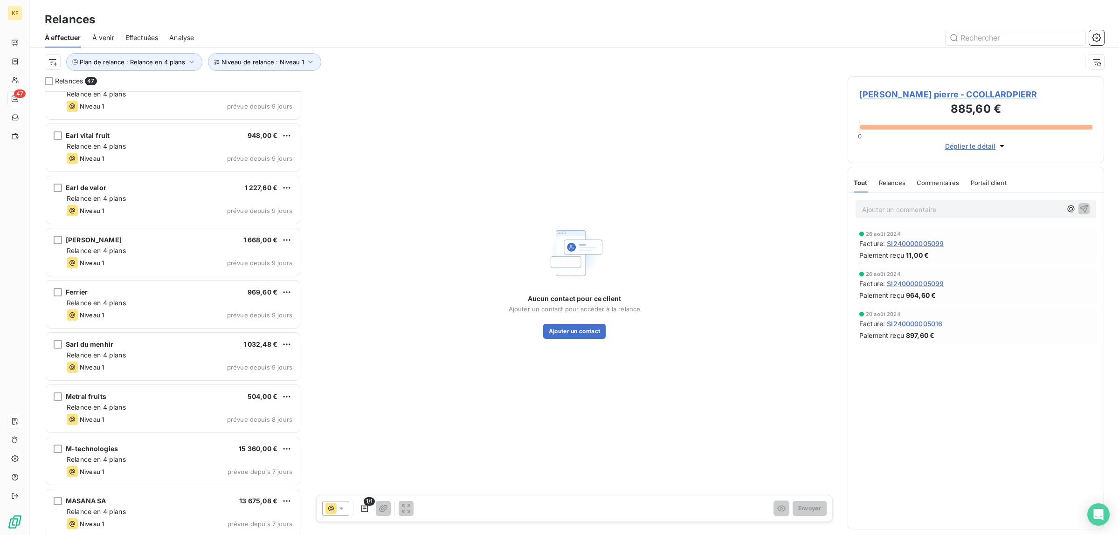
scroll to position [175, 0]
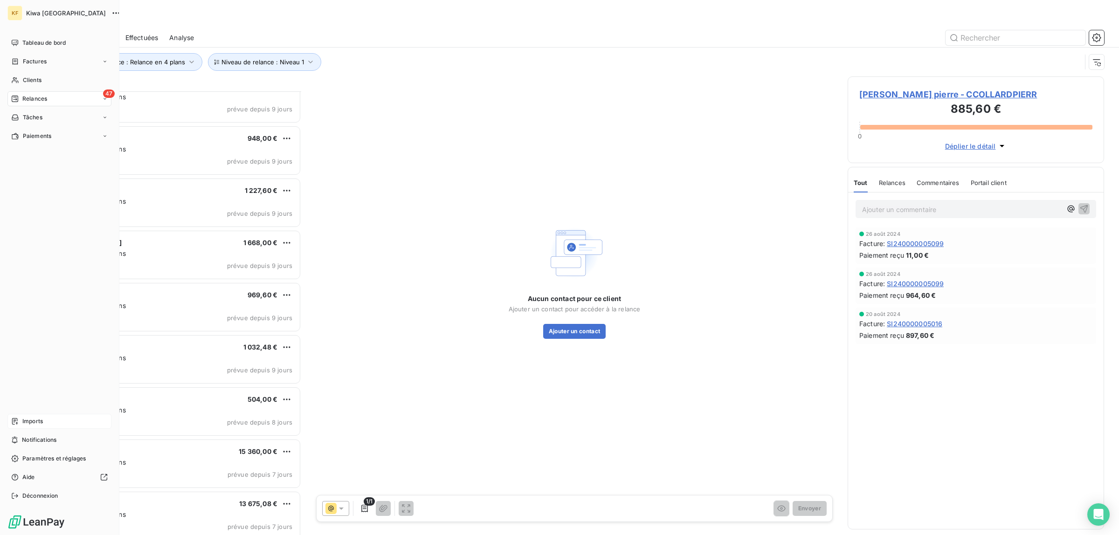
click at [31, 421] on span "Imports" at bounding box center [32, 421] width 21 height 8
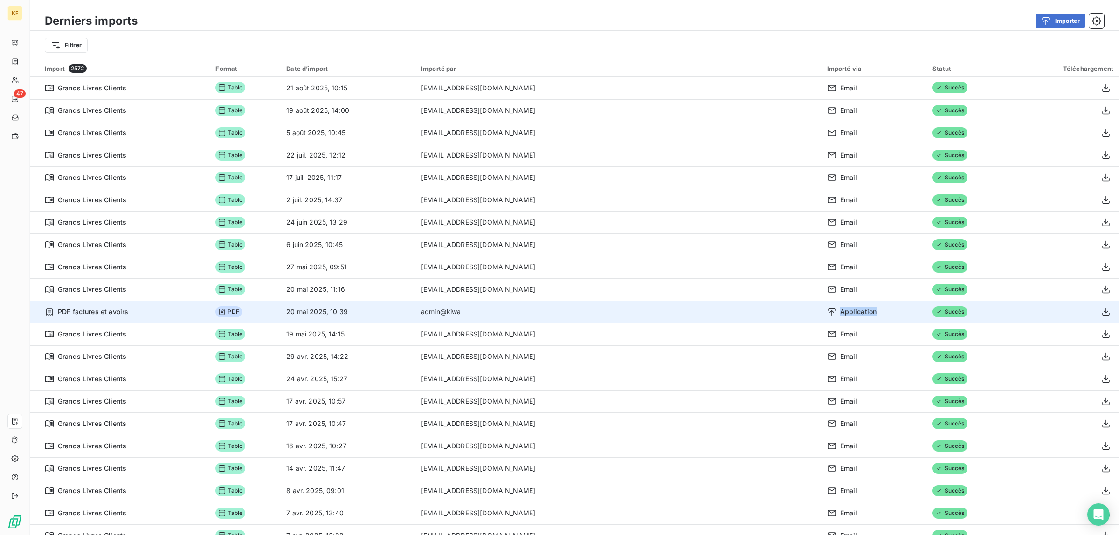
drag, startPoint x: 791, startPoint y: 315, endPoint x: 720, endPoint y: 309, distance: 71.1
click at [720, 309] on tr "PDF factures et avoirs PDF 20 mai 2025, 10:39 admin@kiwa Application Succès" at bounding box center [574, 312] width 1089 height 22
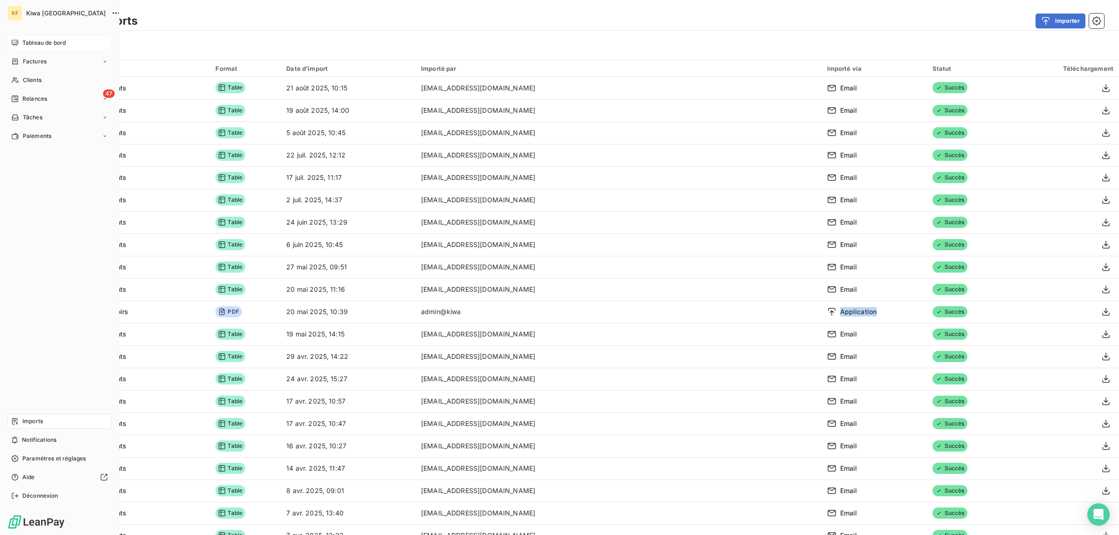
click at [50, 43] on span "Tableau de bord" at bounding box center [43, 43] width 43 height 8
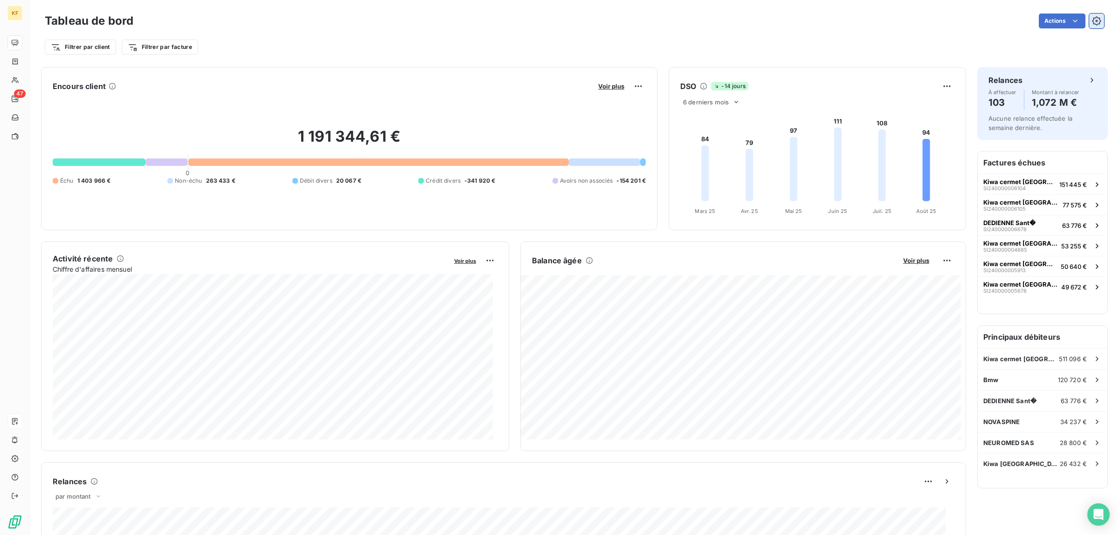
click at [1092, 20] on icon "button" at bounding box center [1096, 20] width 9 height 9
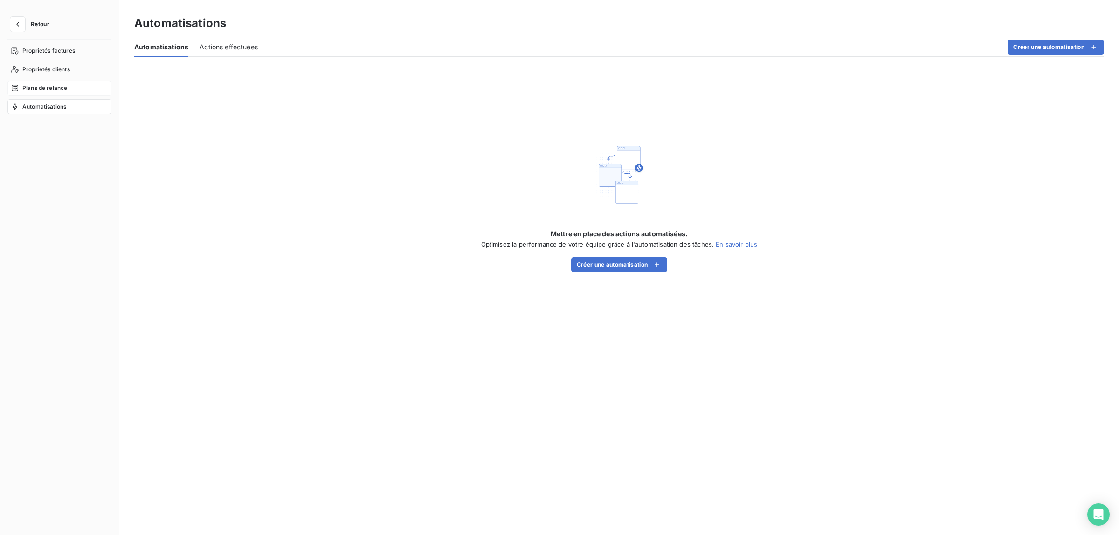
click at [36, 92] on span "Plans de relance" at bounding box center [44, 88] width 45 height 8
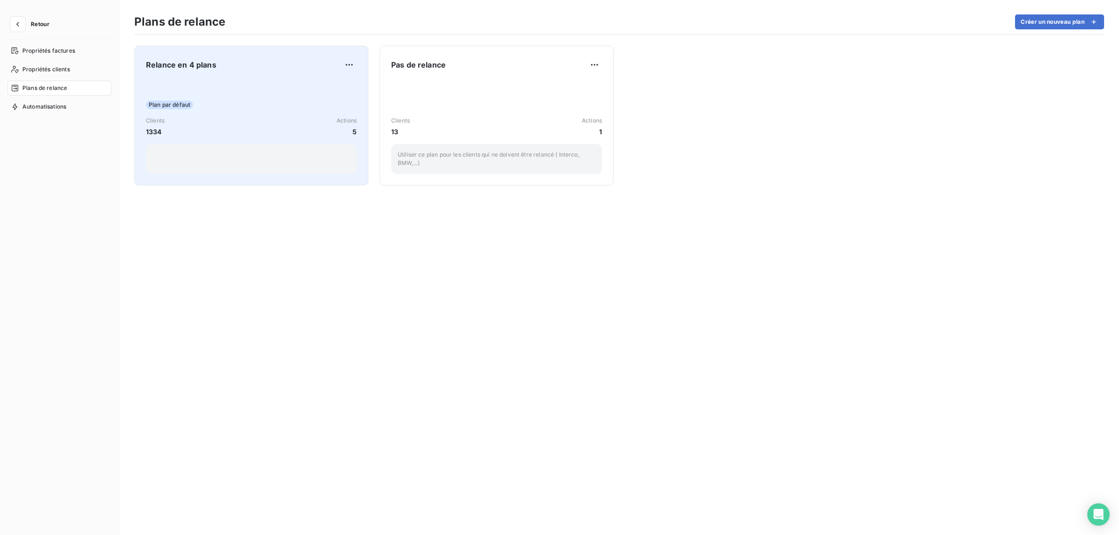
click at [290, 83] on div "Plan par défaut Clients 1334 Actions 5" at bounding box center [251, 127] width 211 height 94
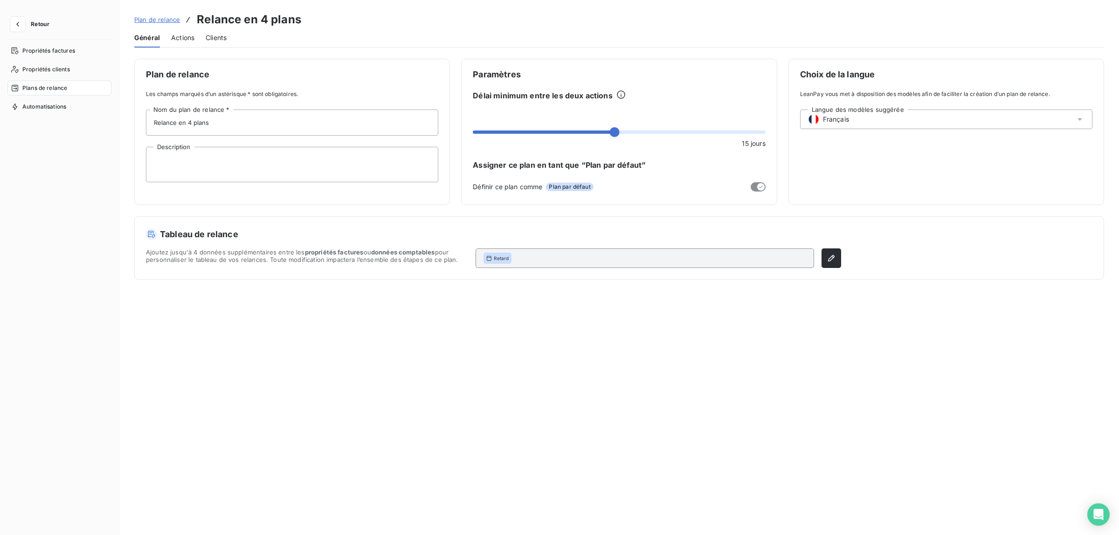
click at [180, 38] on span "Actions" at bounding box center [182, 37] width 23 height 9
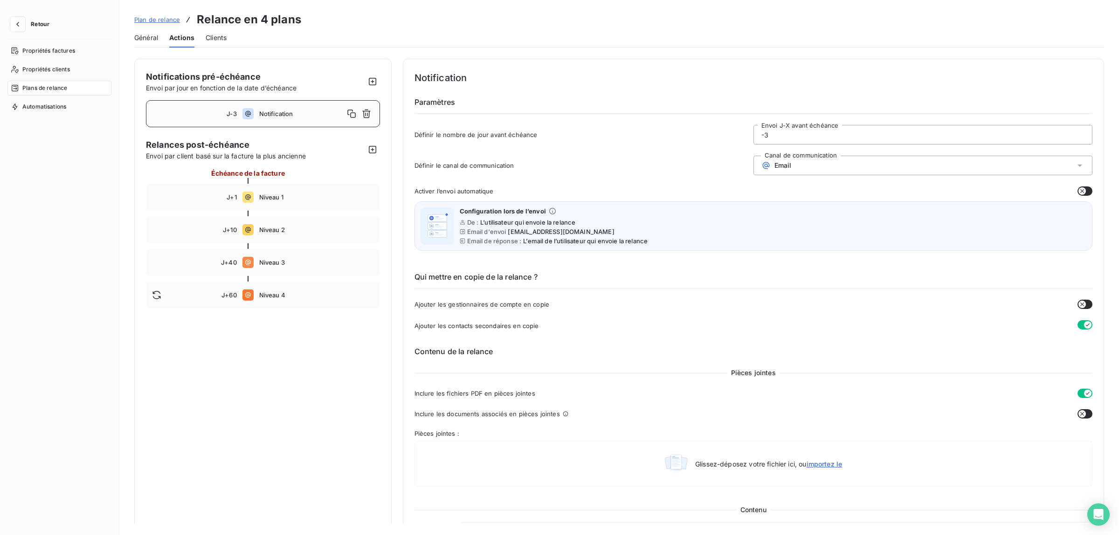
click at [217, 36] on span "Clients" at bounding box center [216, 37] width 21 height 9
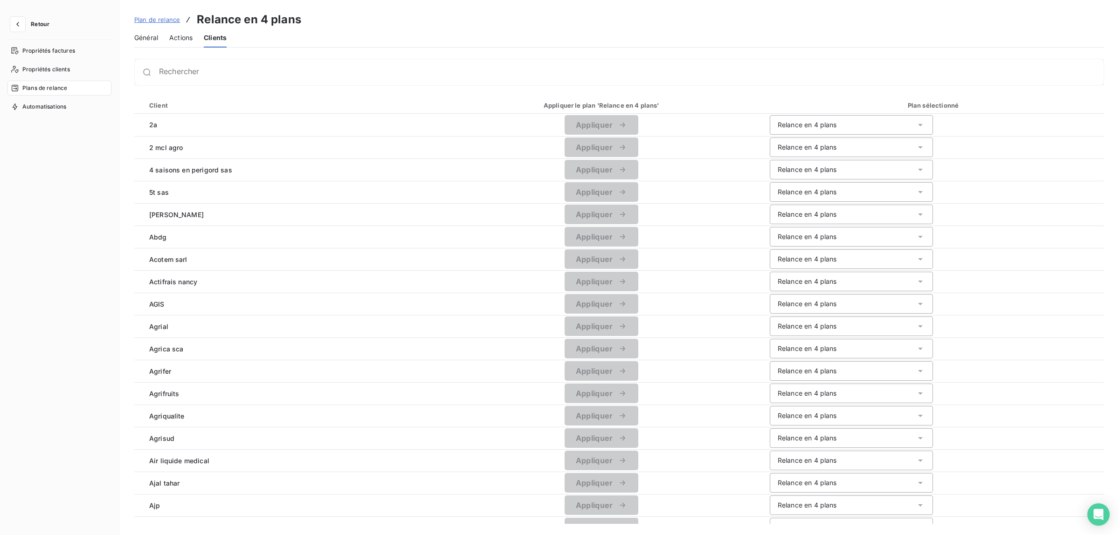
click at [180, 38] on span "Actions" at bounding box center [180, 37] width 23 height 9
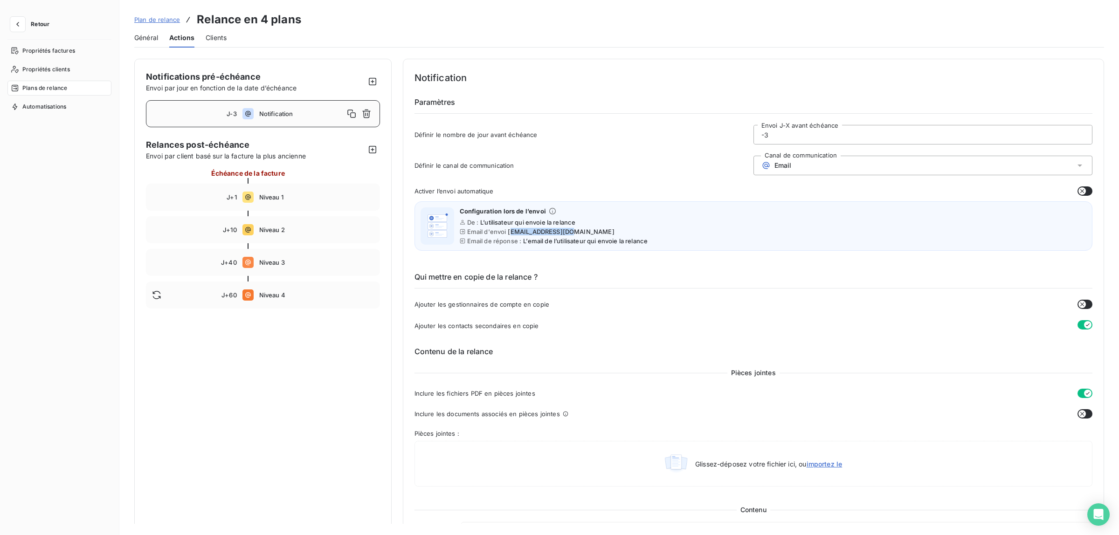
drag, startPoint x: 570, startPoint y: 234, endPoint x: 509, endPoint y: 228, distance: 60.9
click at [509, 228] on div "Email d'envoi [EMAIL_ADDRESS][DOMAIN_NAME]" at bounding box center [554, 231] width 188 height 7
click at [614, 222] on div "De : L’utilisateur qui envoie la relance" at bounding box center [554, 222] width 188 height 7
